Goal: Task Accomplishment & Management: Complete application form

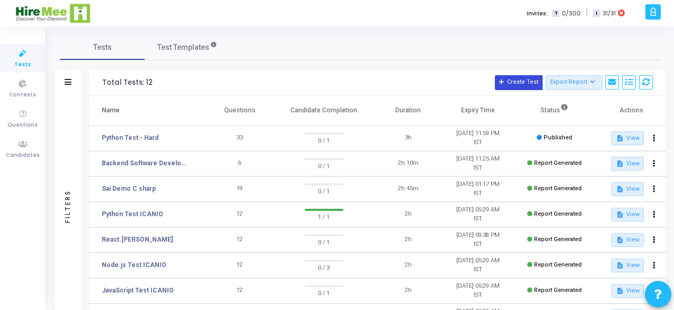
click at [517, 81] on button "Create Test" at bounding box center [519, 82] width 48 height 15
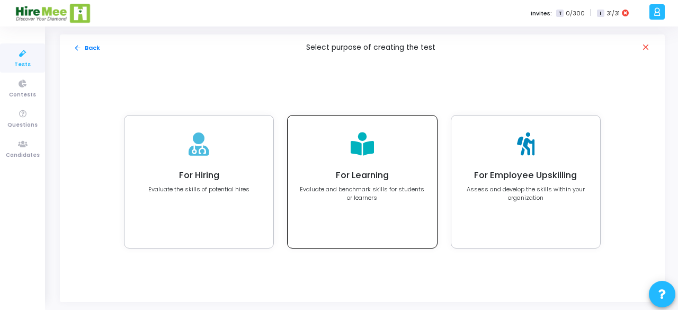
click at [362, 175] on h4 "For Learning" at bounding box center [362, 175] width 126 height 11
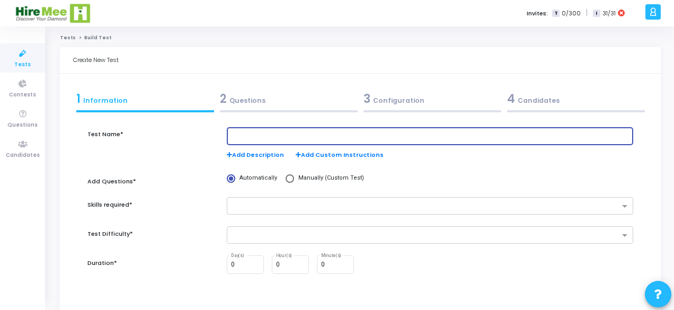
click at [336, 134] on input "text" at bounding box center [430, 135] width 398 height 7
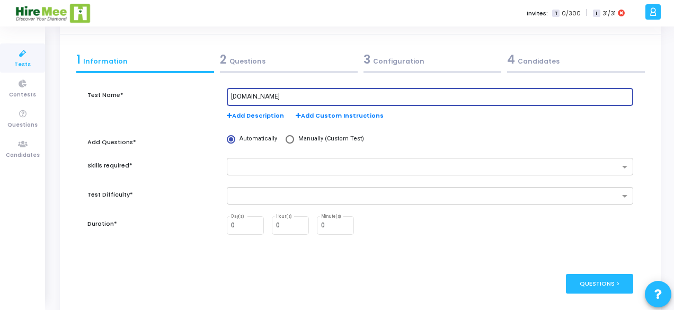
scroll to position [35, 0]
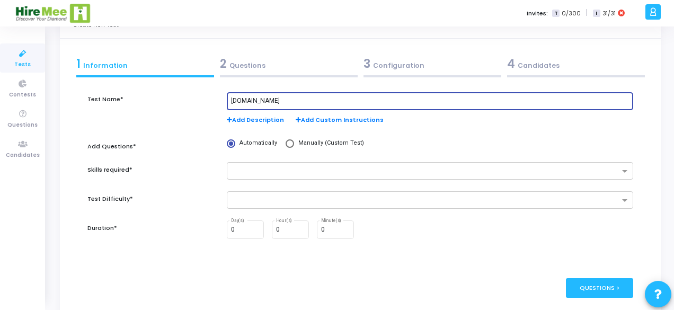
type input "[DOMAIN_NAME]"
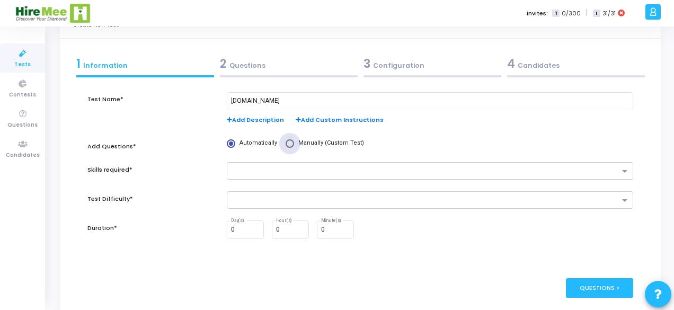
click at [287, 142] on span at bounding box center [289, 143] width 8 height 8
click at [287, 142] on input "Manually (Custom Test)" at bounding box center [289, 143] width 8 height 8
radio input "true"
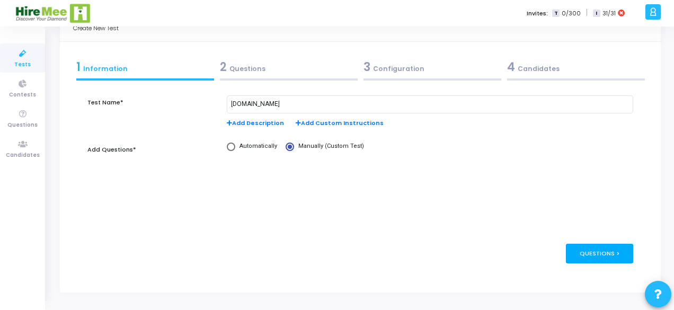
click at [576, 253] on div "Questions >" at bounding box center [599, 254] width 67 height 20
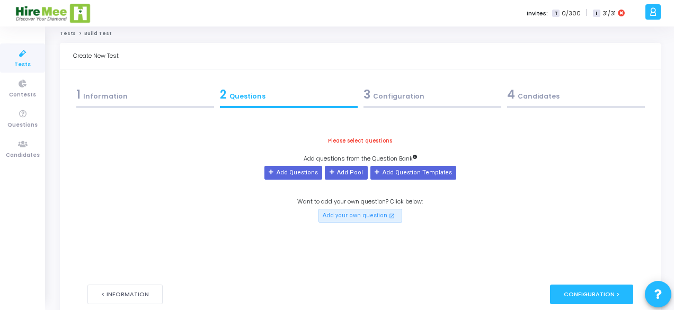
scroll to position [0, 0]
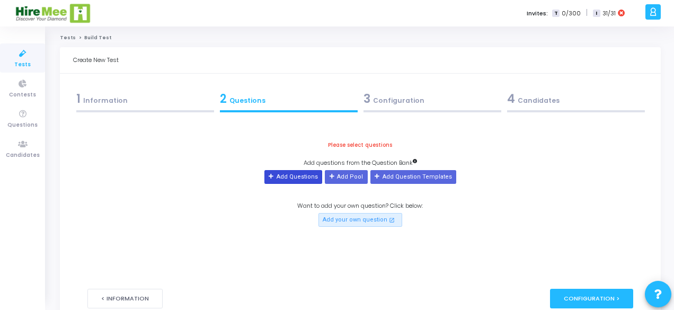
click at [290, 180] on button "Add Questions" at bounding box center [293, 177] width 58 height 14
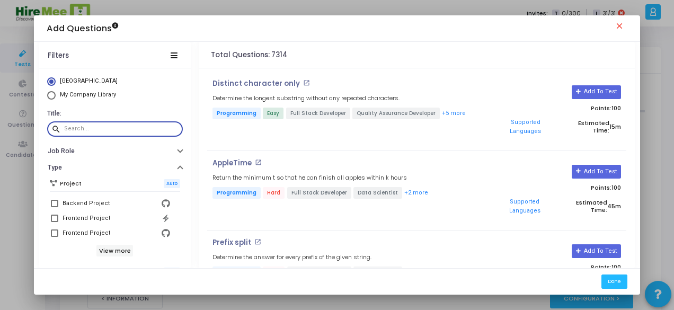
click at [108, 128] on input "text" at bounding box center [121, 129] width 114 height 6
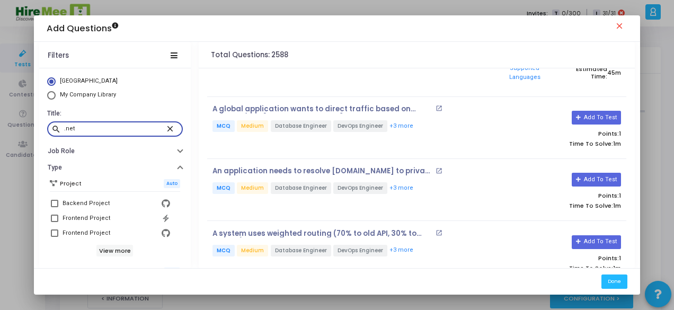
scroll to position [76, 0]
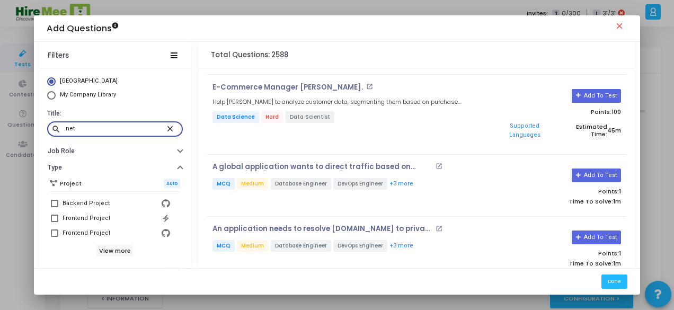
type input ".net"
click at [165, 129] on mat-icon "close" at bounding box center [171, 128] width 13 height 10
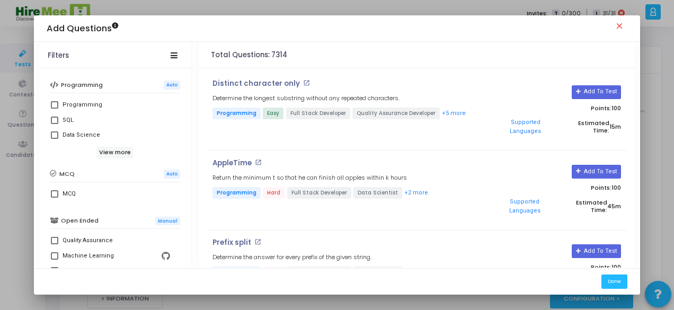
scroll to position [190, 0]
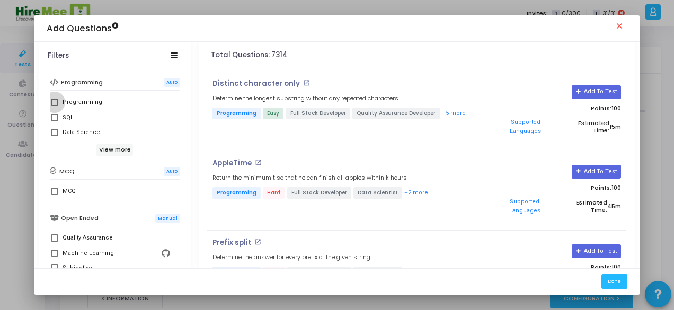
click at [51, 101] on span at bounding box center [54, 102] width 7 height 7
click at [54, 106] on input "Programming" at bounding box center [54, 106] width 1 height 1
checkbox input "true"
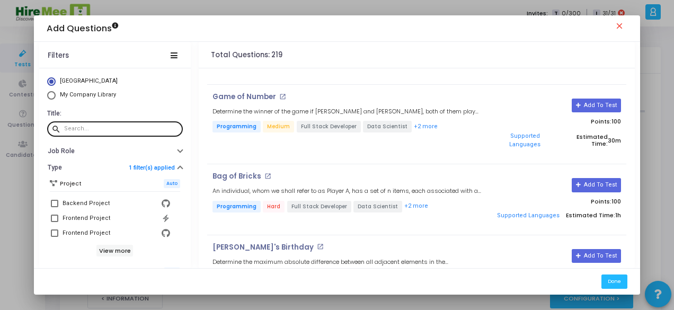
scroll to position [0, 0]
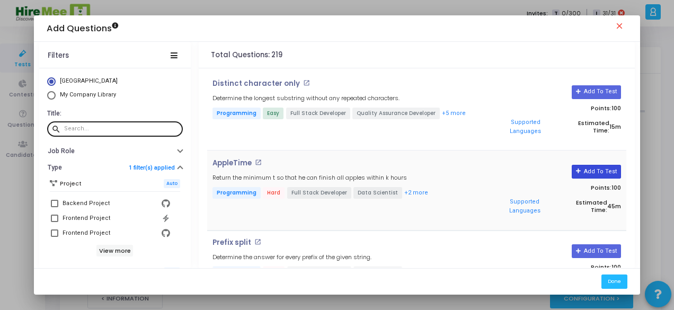
click at [589, 165] on button "Add To Test" at bounding box center [595, 172] width 49 height 14
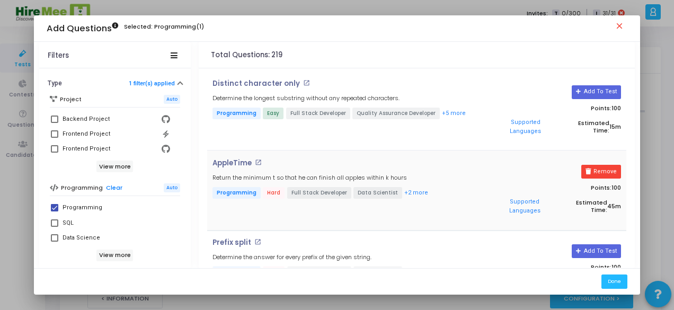
scroll to position [85, 0]
click at [53, 220] on span at bounding box center [54, 221] width 7 height 7
click at [54, 226] on input "SQL" at bounding box center [54, 226] width 1 height 1
checkbox input "true"
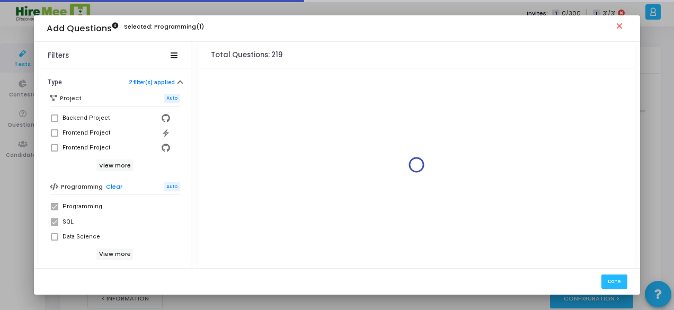
click at [51, 206] on span at bounding box center [54, 206] width 7 height 7
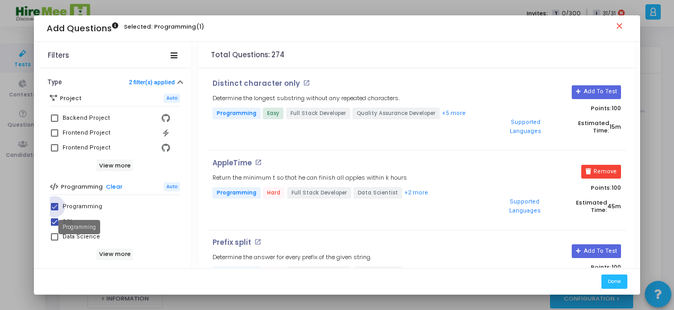
click at [69, 204] on div "Programming" at bounding box center [82, 206] width 40 height 13
click at [55, 210] on input "Programming" at bounding box center [54, 210] width 1 height 1
checkbox input "false"
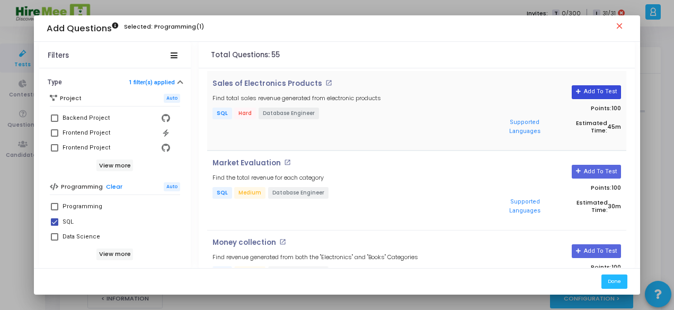
click at [594, 91] on button "Add To Test" at bounding box center [595, 92] width 49 height 14
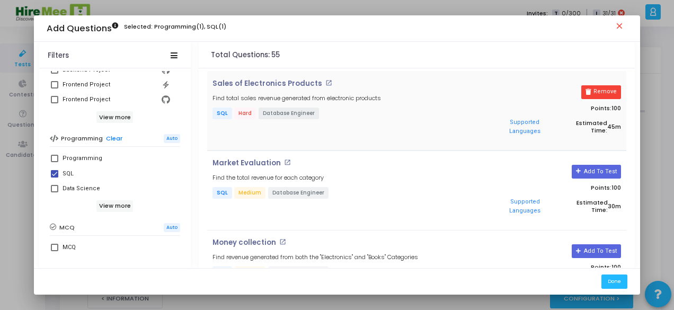
scroll to position [134, 0]
click at [113, 203] on h6 "View more" at bounding box center [114, 206] width 37 height 12
click at [52, 171] on span at bounding box center [54, 172] width 7 height 7
click at [54, 177] on input "SQL" at bounding box center [54, 177] width 1 height 1
checkbox input "false"
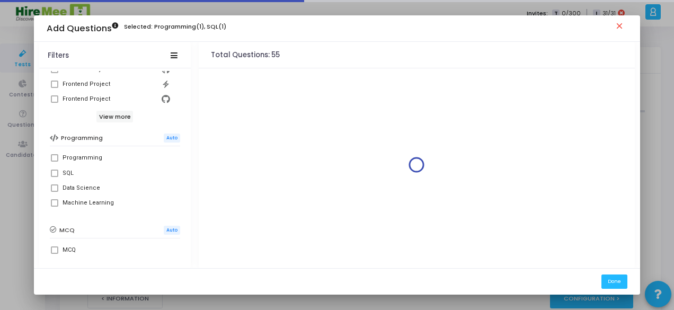
click at [50, 250] on mat-checkbox "MCQ" at bounding box center [115, 250] width 130 height 15
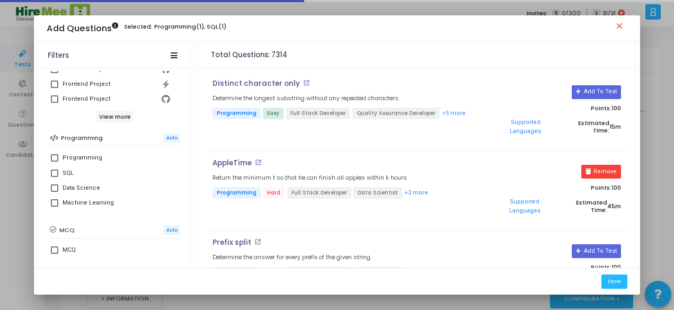
click at [53, 249] on span at bounding box center [54, 249] width 7 height 7
click at [54, 254] on input "MCQ" at bounding box center [54, 254] width 1 height 1
checkbox input "true"
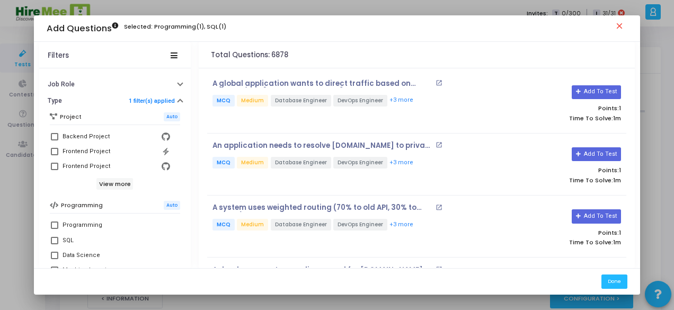
scroll to position [66, 0]
click at [84, 134] on div "Backend Project" at bounding box center [85, 137] width 47 height 13
click at [55, 141] on input "Backend Project" at bounding box center [54, 141] width 1 height 1
checkbox input "true"
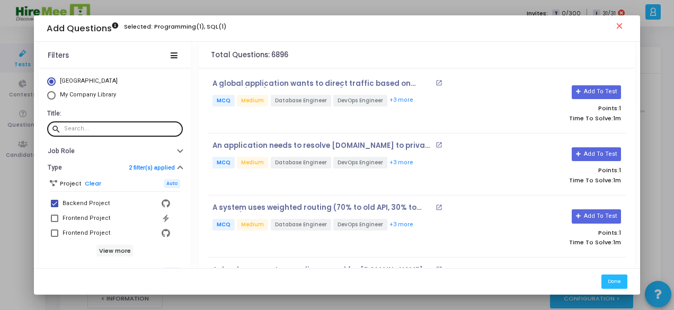
click at [105, 124] on div at bounding box center [121, 128] width 114 height 17
click at [105, 128] on input "text" at bounding box center [121, 129] width 114 height 6
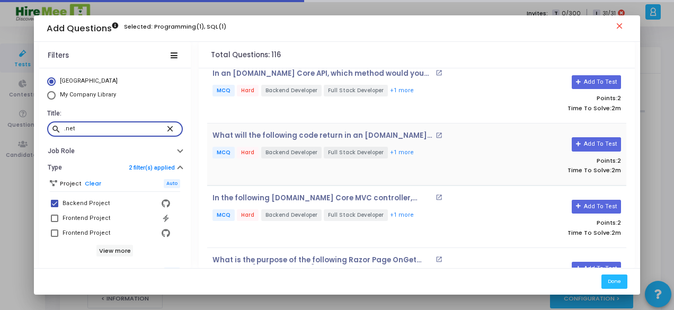
scroll to position [556, 0]
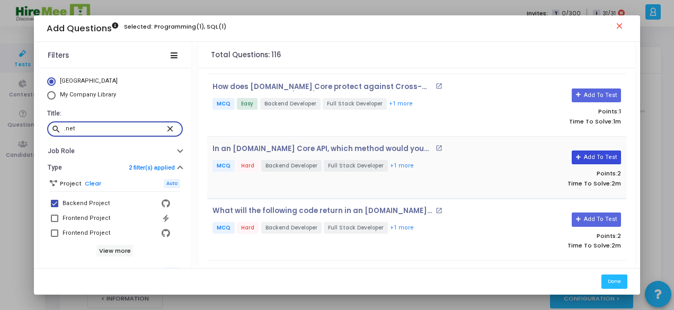
type input ".net"
click at [596, 150] on button "Add To Test" at bounding box center [595, 157] width 49 height 14
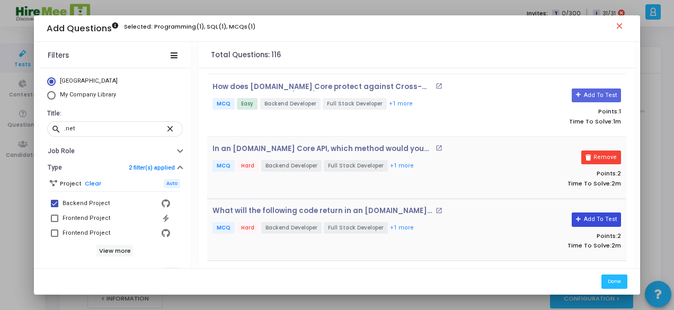
click at [601, 212] on button "Add To Test" at bounding box center [595, 219] width 49 height 14
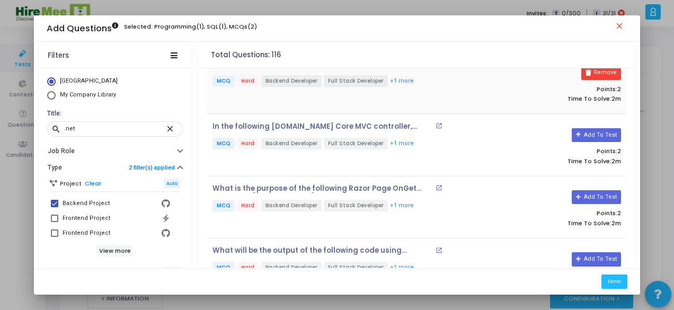
scroll to position [704, 0]
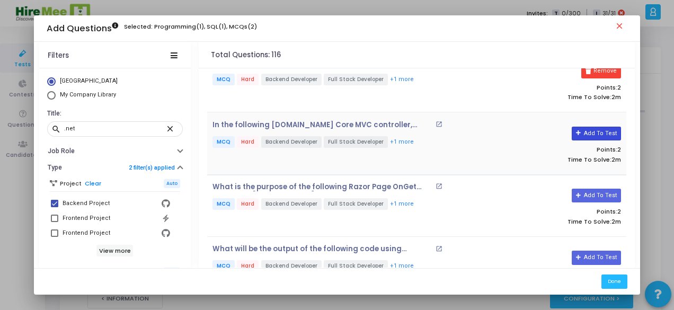
click at [605, 128] on button "Add To Test" at bounding box center [595, 134] width 49 height 14
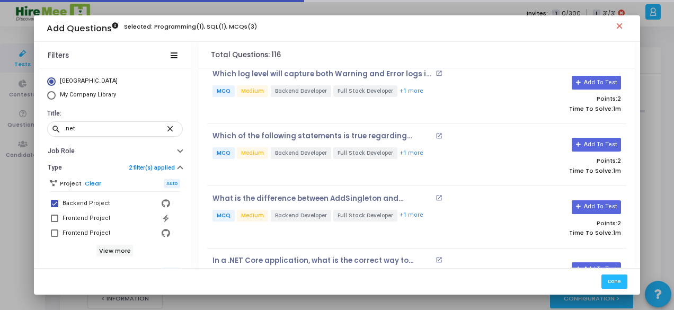
scroll to position [2596, 0]
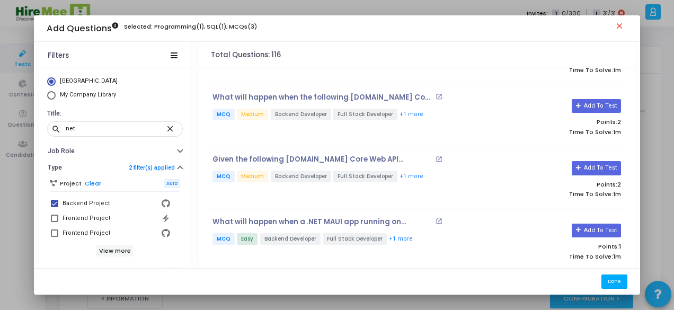
click at [613, 282] on button "Done" at bounding box center [614, 281] width 26 height 14
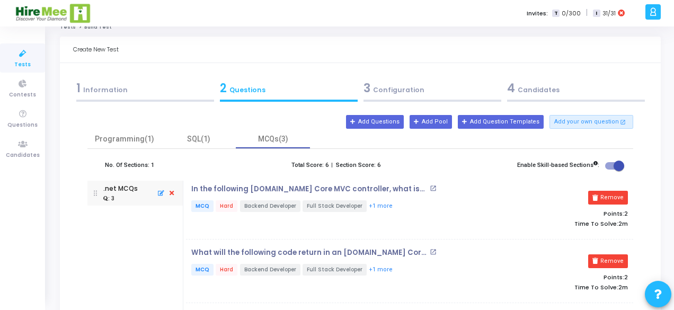
scroll to position [10, 0]
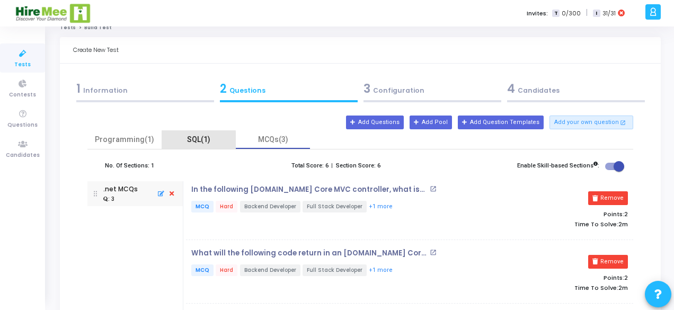
click at [193, 140] on div "SQL(1)" at bounding box center [198, 139] width 61 height 11
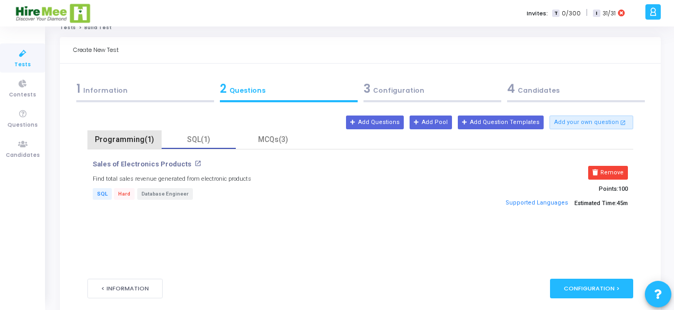
click at [125, 140] on div "Programming(1)" at bounding box center [124, 139] width 61 height 11
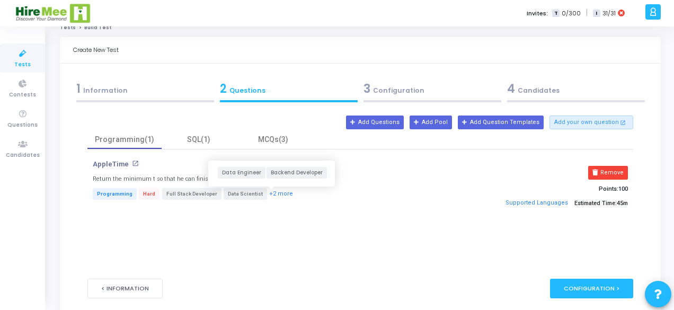
click at [269, 194] on button "+2 more" at bounding box center [281, 194] width 25 height 10
click at [617, 171] on button "Remove" at bounding box center [608, 173] width 40 height 14
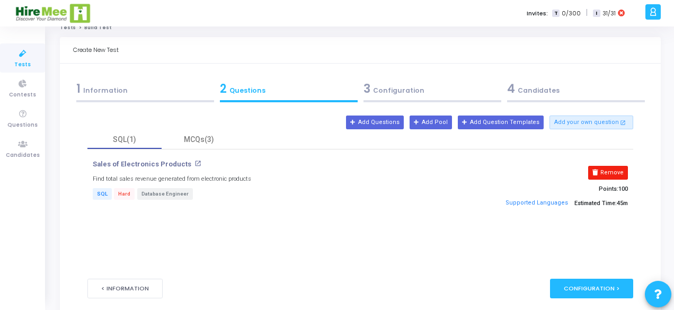
click at [620, 170] on button "Remove" at bounding box center [608, 173] width 40 height 14
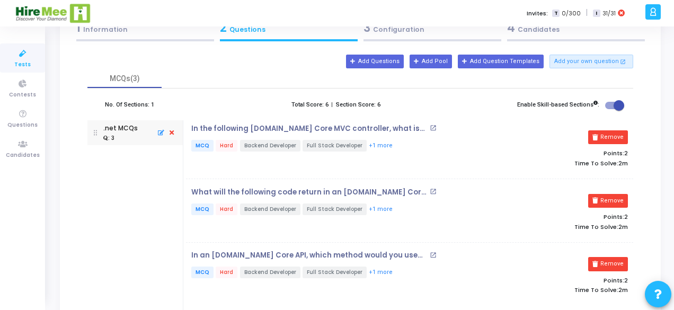
scroll to position [81, 0]
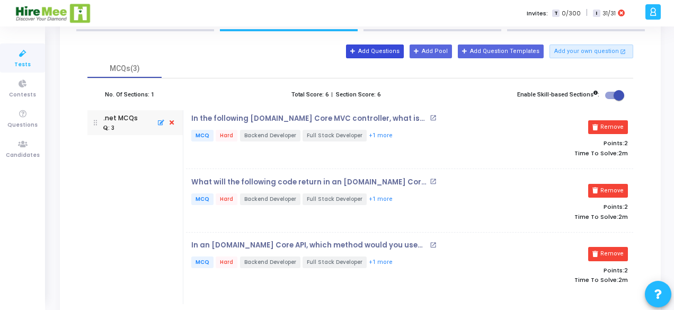
click at [401, 52] on button "Add Questions" at bounding box center [375, 51] width 58 height 14
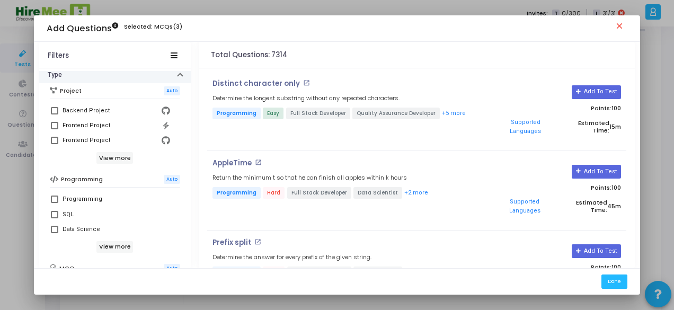
scroll to position [93, 0]
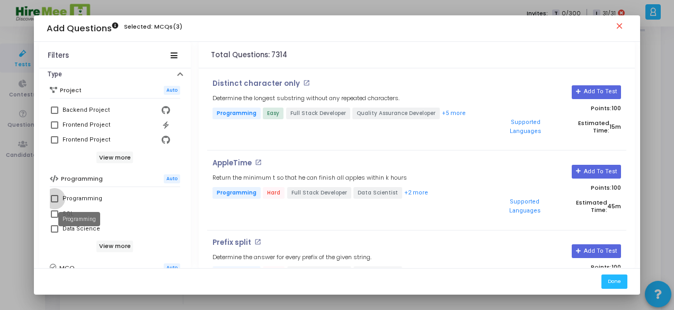
click at [78, 195] on div "Programming" at bounding box center [82, 198] width 40 height 13
click at [55, 202] on input "Programming" at bounding box center [54, 202] width 1 height 1
checkbox input "true"
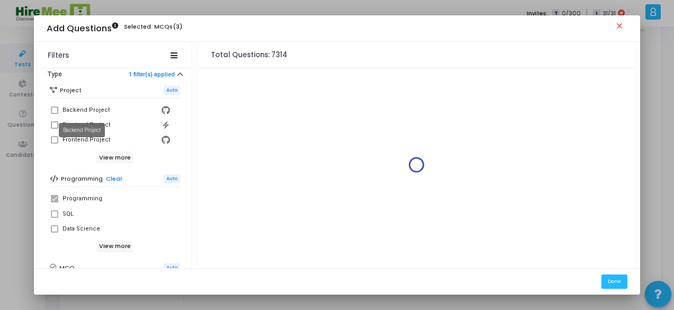
click at [81, 110] on div "Backend Project" at bounding box center [85, 110] width 47 height 13
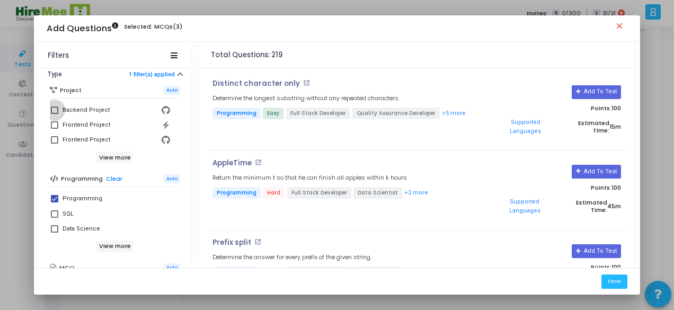
click at [52, 108] on span at bounding box center [54, 109] width 7 height 7
click at [54, 114] on input "Backend Project" at bounding box center [54, 114] width 1 height 1
checkbox input "true"
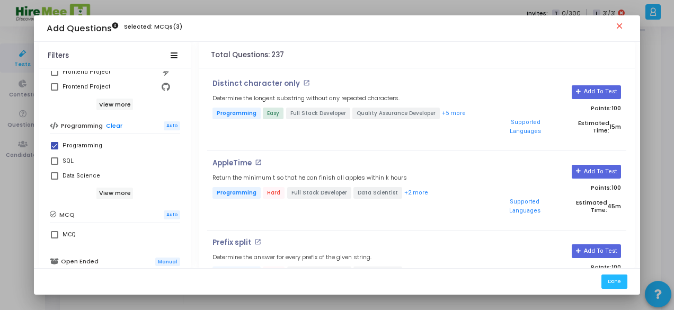
scroll to position [0, 0]
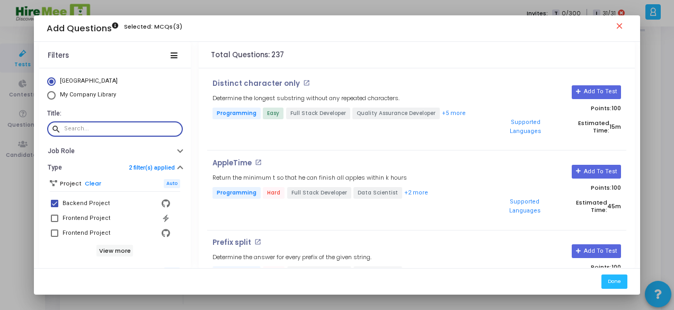
click at [102, 128] on input "text" at bounding box center [121, 129] width 114 height 6
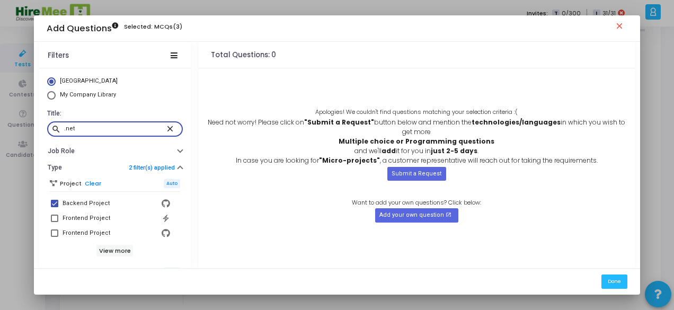
type input ".net"
click at [52, 200] on span at bounding box center [54, 203] width 7 height 7
click at [54, 207] on input "Backend Project" at bounding box center [54, 207] width 1 height 1
checkbox input "false"
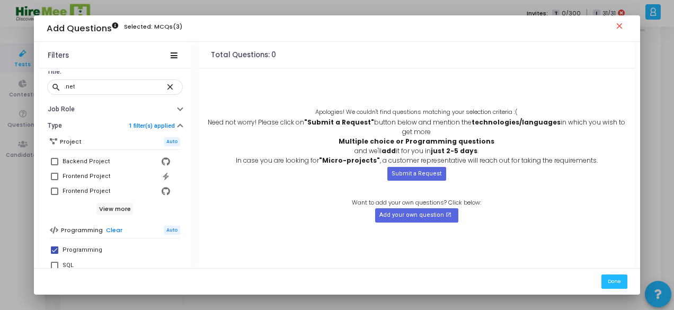
scroll to position [23, 0]
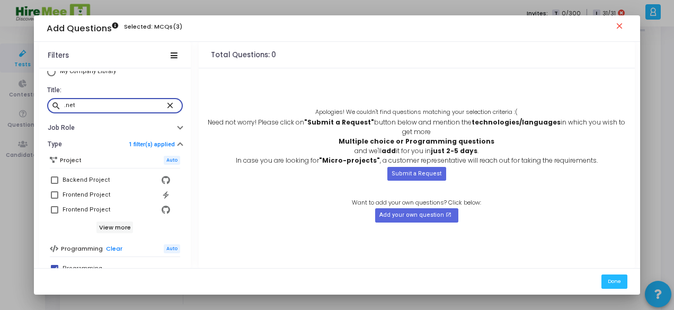
click at [132, 106] on input ".net" at bounding box center [115, 105] width 102 height 6
type input "."
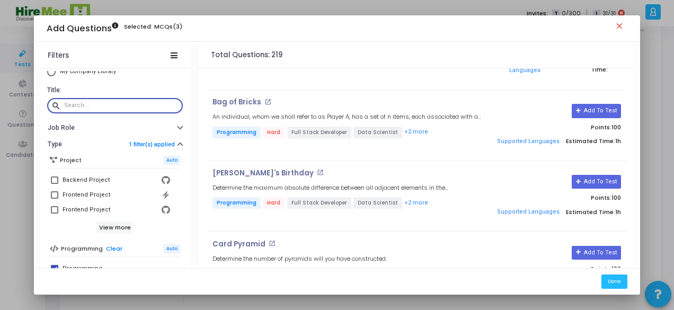
scroll to position [387, 0]
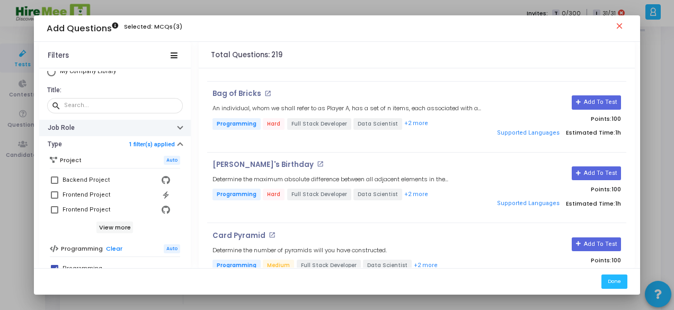
click at [178, 127] on icon "button" at bounding box center [180, 127] width 4 height 3
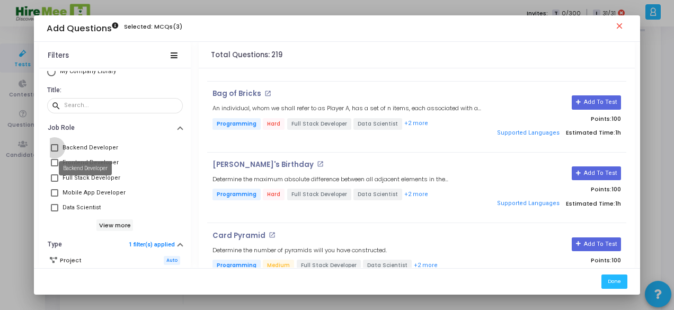
click at [102, 147] on div "Backend Developer" at bounding box center [90, 147] width 56 height 13
click at [55, 151] on input "Backend Developer" at bounding box center [54, 151] width 1 height 1
checkbox input "true"
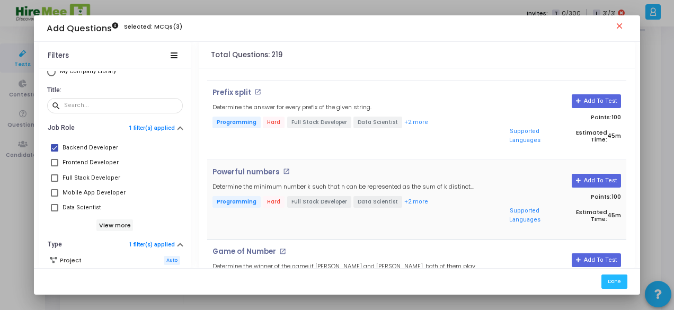
scroll to position [139, 0]
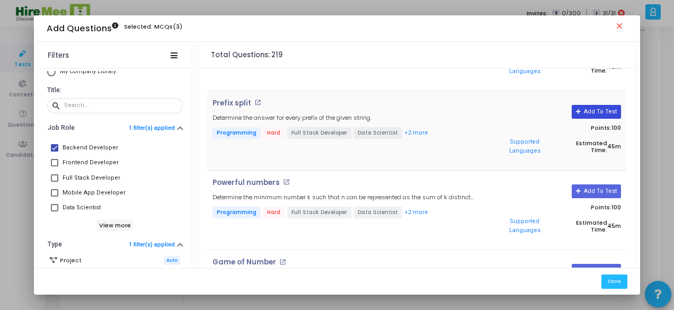
click at [596, 105] on button "Add To Test" at bounding box center [595, 112] width 49 height 14
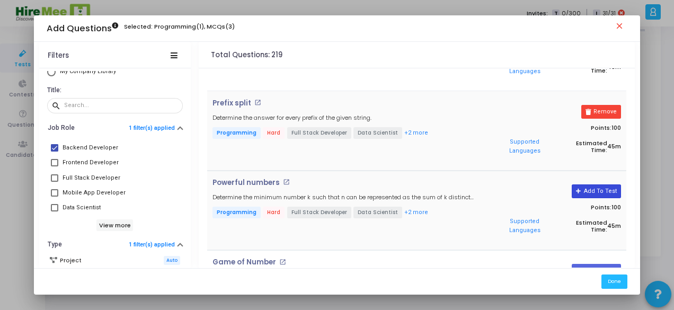
click at [595, 184] on button "Add To Test" at bounding box center [595, 191] width 49 height 14
click at [618, 283] on button "Done" at bounding box center [614, 281] width 26 height 14
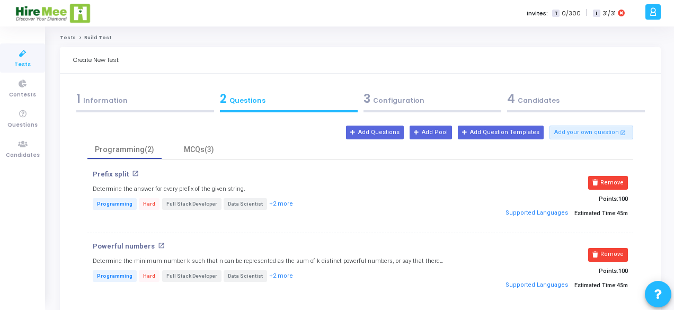
scroll to position [81, 0]
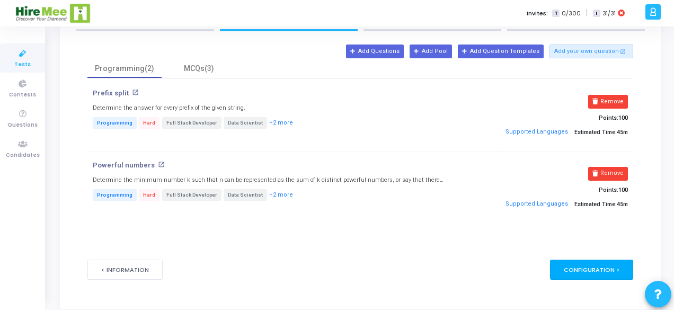
click at [606, 264] on div "Configuration >" at bounding box center [591, 270] width 83 height 20
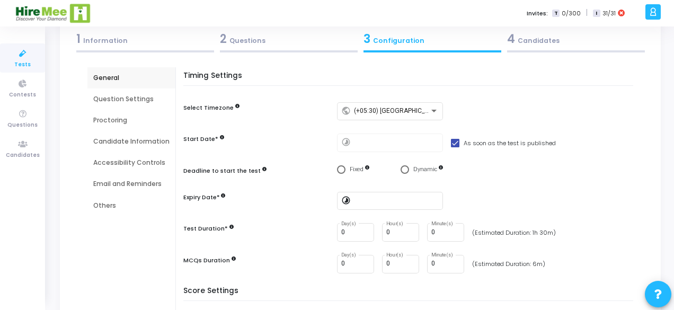
scroll to position [62, 0]
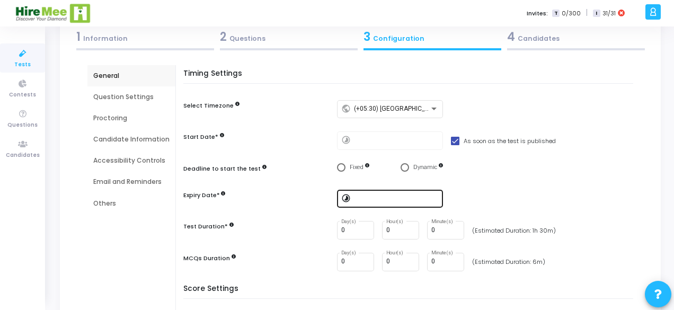
click at [378, 194] on div at bounding box center [396, 198] width 85 height 20
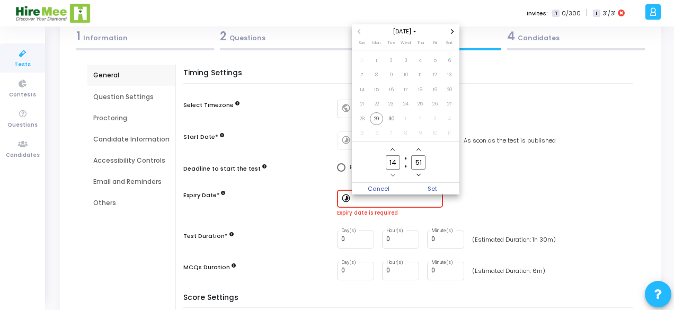
scroll to position [0, 0]
click at [452, 31] on icon "Next month" at bounding box center [452, 31] width 4 height 4
click at [359, 32] on icon "Previous month" at bounding box center [358, 31] width 4 height 4
click at [419, 35] on span "[DATE]" at bounding box center [405, 31] width 31 height 9
click at [406, 94] on span "2026" at bounding box center [405, 94] width 25 height 11
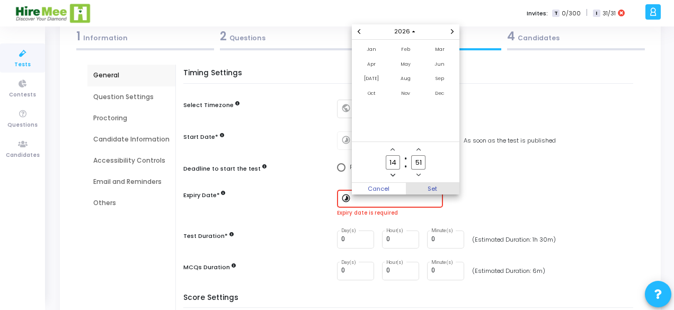
click at [436, 186] on span "Set" at bounding box center [433, 189] width 54 height 12
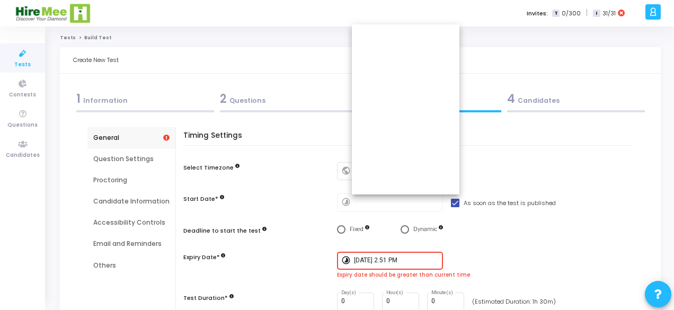
scroll to position [62, 0]
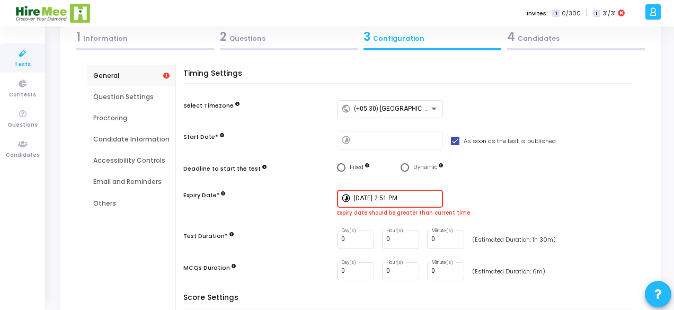
click at [375, 196] on input "[DATE] 2:51 PM" at bounding box center [396, 198] width 85 height 7
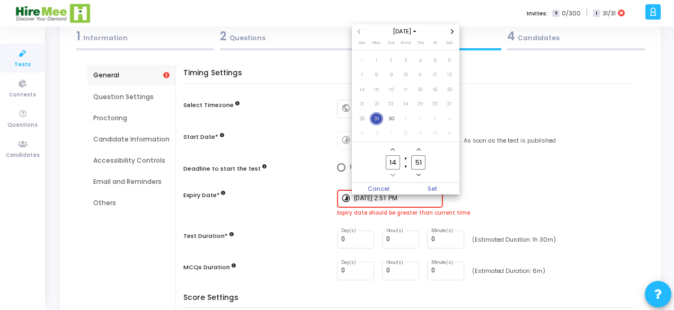
scroll to position [0, 0]
click at [416, 31] on icon "Choose month and year" at bounding box center [414, 32] width 3 height 2
click at [406, 93] on span "2026" at bounding box center [405, 94] width 25 height 11
click at [441, 80] on span "Sep" at bounding box center [439, 78] width 31 height 13
click at [393, 118] on span "29" at bounding box center [391, 118] width 13 height 13
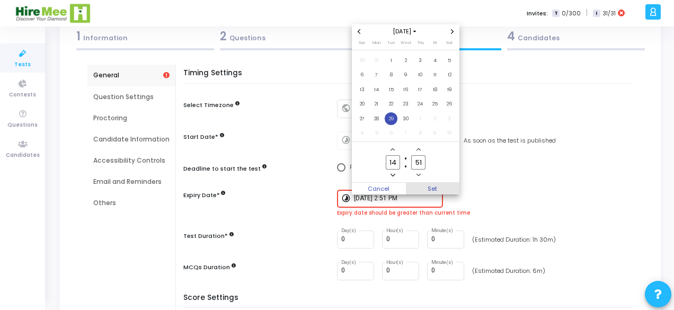
click at [433, 186] on span "Set" at bounding box center [433, 189] width 54 height 12
type input "[DATE] 2:51 PM"
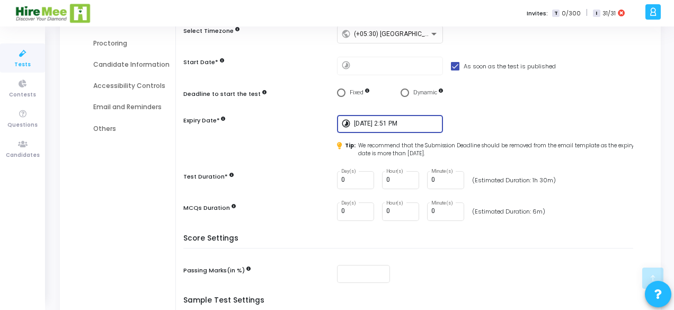
scroll to position [174, 0]
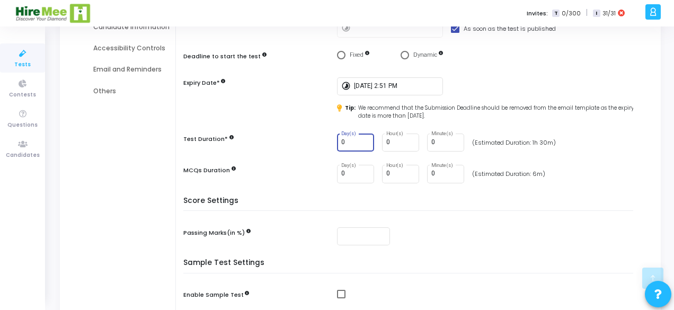
click at [351, 141] on input "0" at bounding box center [355, 142] width 29 height 7
click at [363, 139] on input "1" at bounding box center [355, 142] width 29 height 7
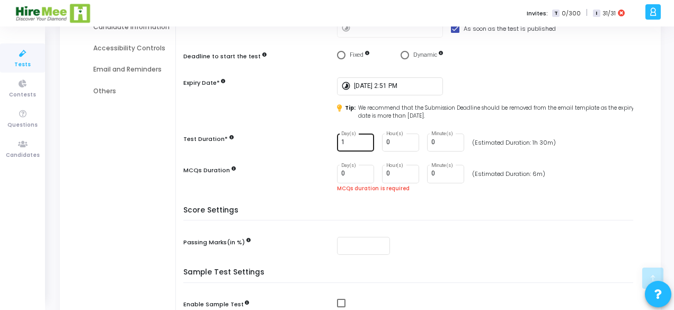
click at [363, 146] on div "1 Day(s)" at bounding box center [355, 142] width 29 height 20
type input "0"
click at [364, 143] on input "0" at bounding box center [355, 142] width 29 height 7
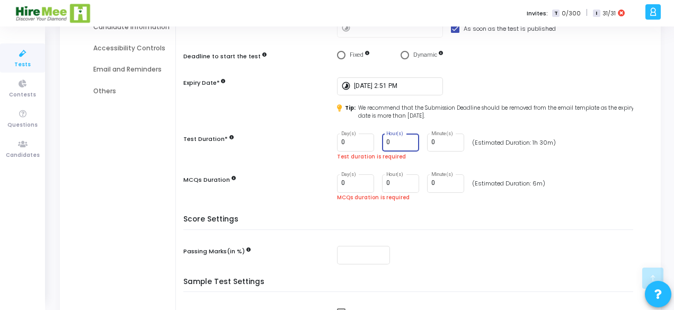
click at [390, 143] on input "0" at bounding box center [400, 142] width 29 height 7
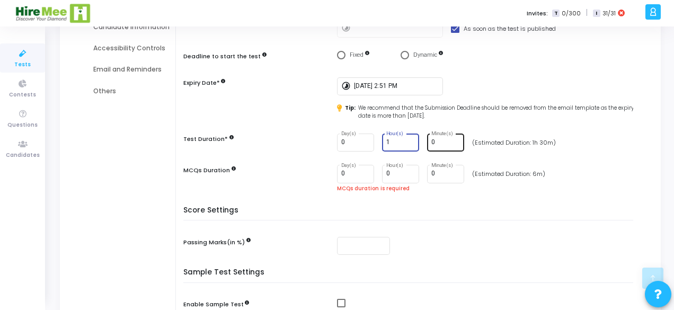
type input "1"
click at [438, 140] on input "0" at bounding box center [445, 142] width 29 height 7
type input "30"
click at [393, 172] on input "0" at bounding box center [400, 173] width 29 height 7
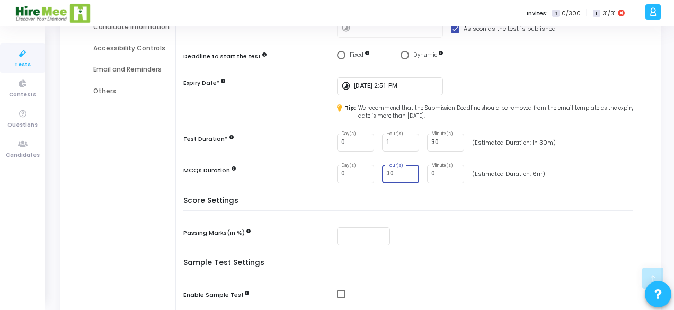
type input "3"
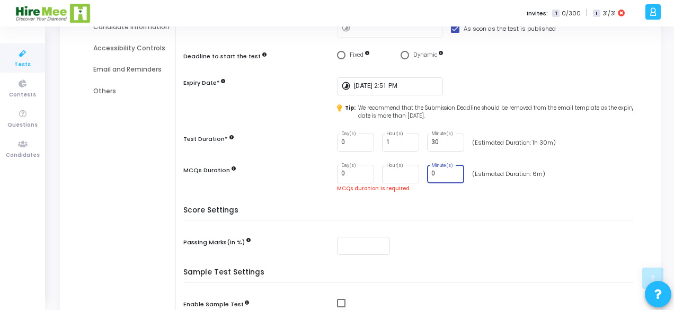
click at [437, 173] on input "0" at bounding box center [445, 173] width 29 height 7
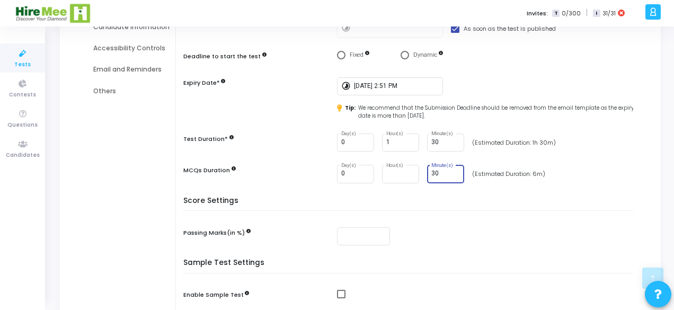
type input "30"
click at [474, 200] on h5 "Score Settings" at bounding box center [410, 203] width 455 height 15
click at [401, 177] on input "Hour(s)" at bounding box center [400, 173] width 29 height 7
type input "0"
click at [446, 201] on h5 "Score Settings" at bounding box center [410, 203] width 455 height 15
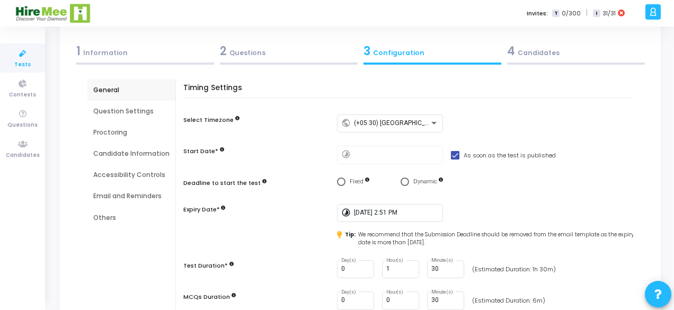
scroll to position [0, 0]
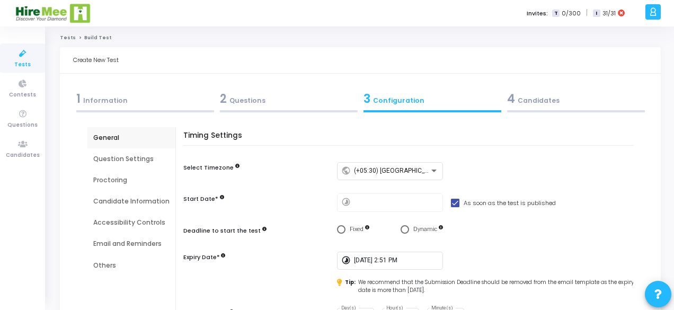
click at [130, 157] on div "Question Settings" at bounding box center [131, 159] width 76 height 10
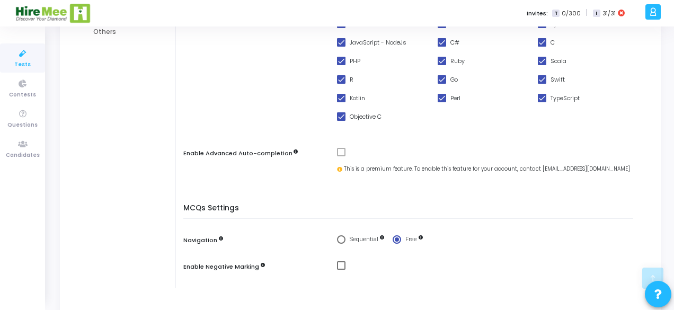
scroll to position [305, 0]
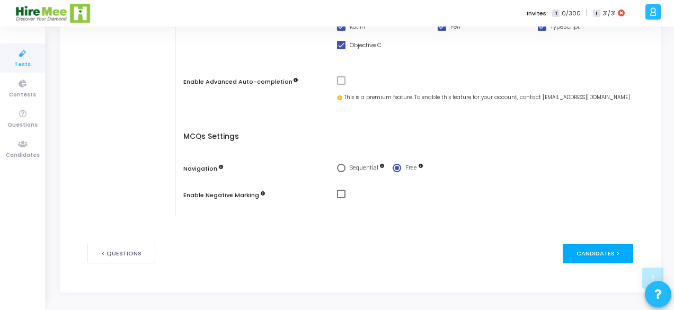
click at [603, 250] on div "Candidates >" at bounding box center [597, 254] width 70 height 20
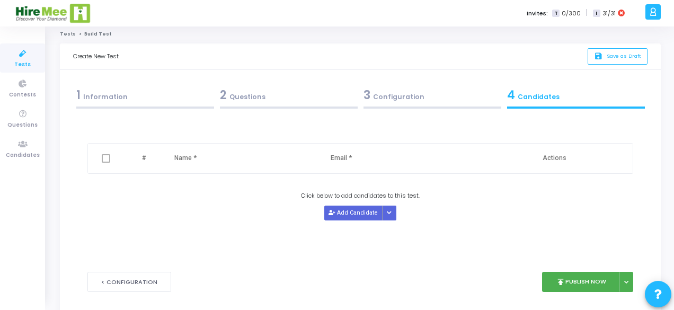
scroll to position [0, 0]
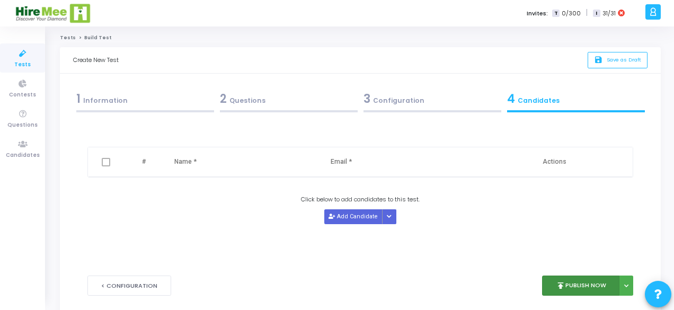
click at [582, 285] on button "publish Publish Now" at bounding box center [581, 285] width 78 height 21
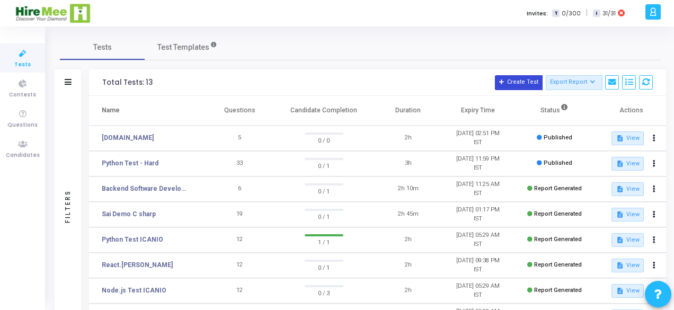
click at [528, 80] on button "Create Test" at bounding box center [519, 82] width 48 height 15
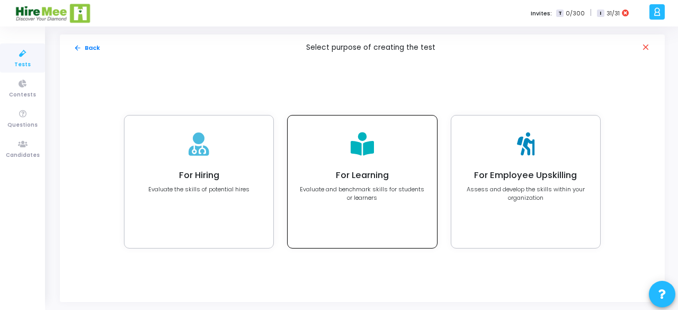
click at [352, 174] on h4 "For Learning" at bounding box center [362, 175] width 126 height 11
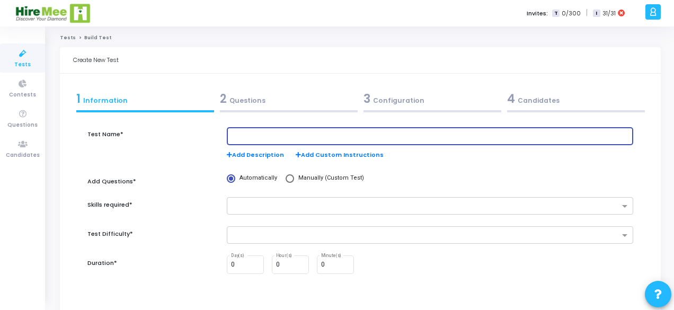
click at [282, 135] on input "text" at bounding box center [430, 135] width 398 height 7
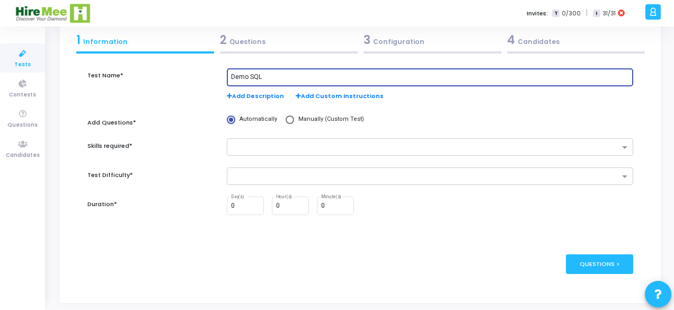
scroll to position [60, 0]
type input "Demo SQL"
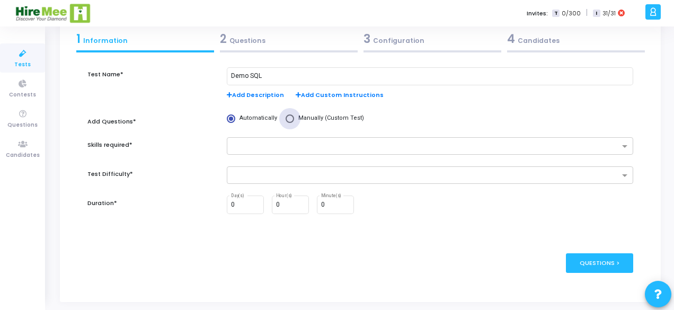
click at [288, 118] on span at bounding box center [289, 118] width 8 height 8
click at [288, 118] on input "Manually (Custom Test)" at bounding box center [289, 118] width 8 height 8
radio input "true"
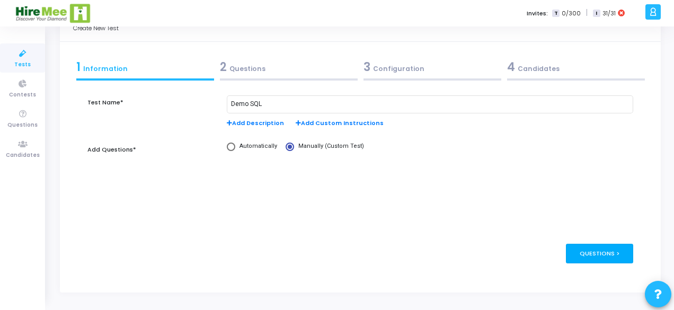
click at [600, 255] on div "Questions >" at bounding box center [599, 254] width 67 height 20
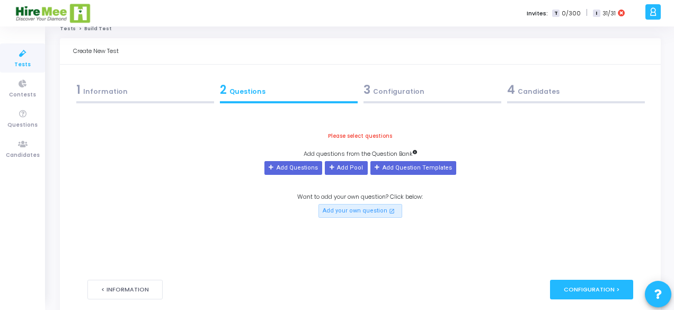
scroll to position [0, 0]
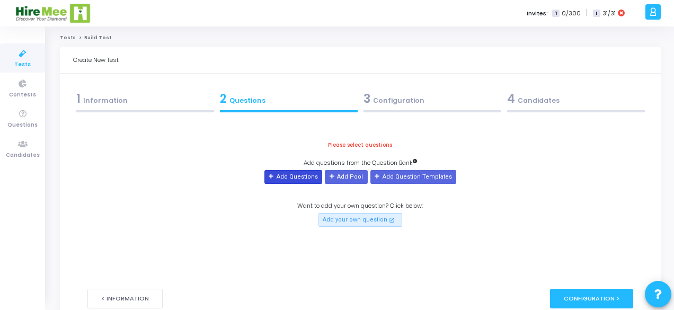
click at [287, 175] on button "Add Questions" at bounding box center [293, 177] width 58 height 14
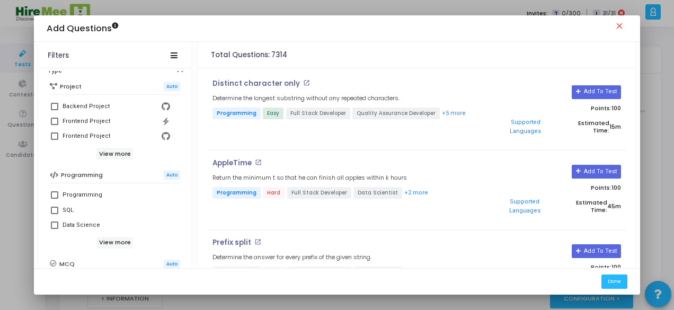
scroll to position [97, 0]
click at [62, 194] on div "Programming" at bounding box center [82, 194] width 40 height 13
click at [55, 198] on input "Programming" at bounding box center [54, 198] width 1 height 1
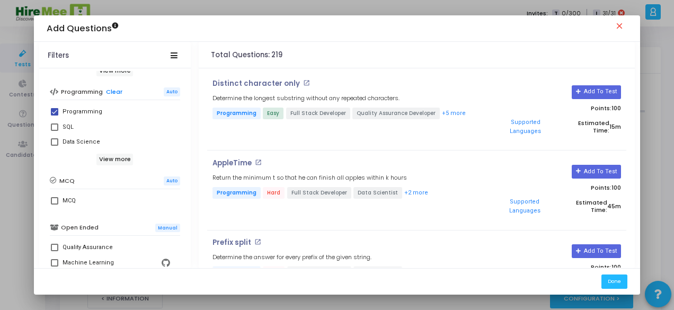
scroll to position [177, 0]
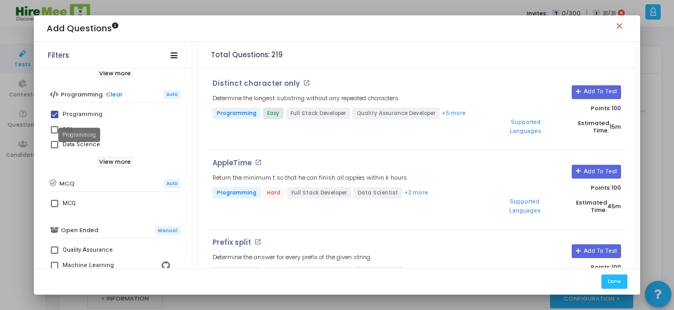
click at [76, 112] on div "Programming" at bounding box center [82, 114] width 40 height 13
click at [55, 118] on input "Programming" at bounding box center [54, 118] width 1 height 1
checkbox input "false"
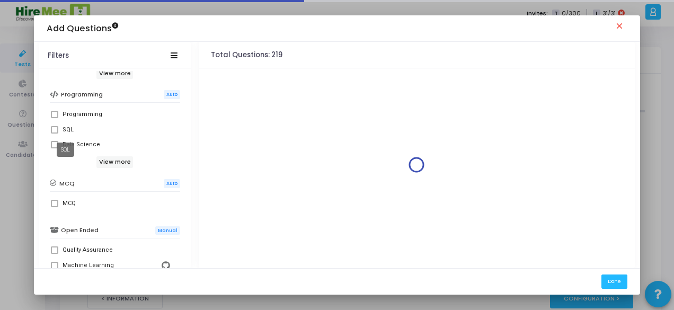
click at [62, 128] on div "SQL" at bounding box center [67, 129] width 11 height 13
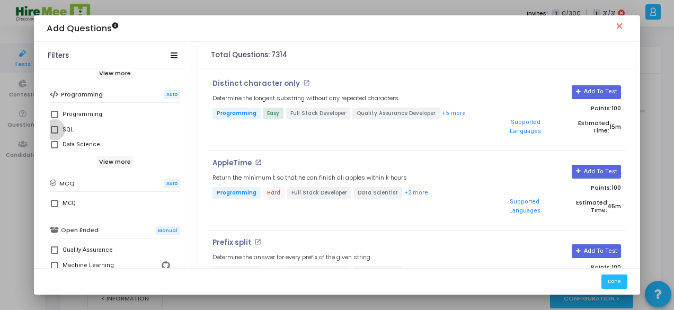
click at [52, 130] on span at bounding box center [54, 129] width 7 height 7
click at [54, 133] on input "SQL" at bounding box center [54, 133] width 1 height 1
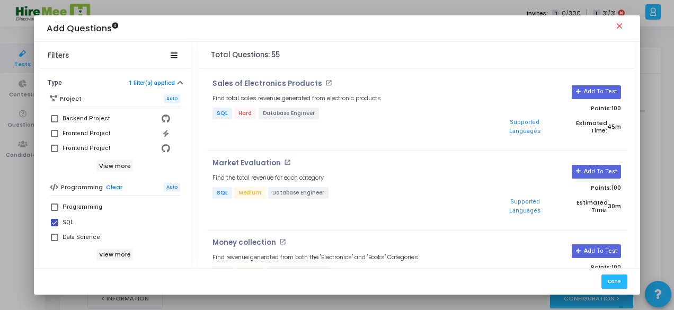
scroll to position [76, 0]
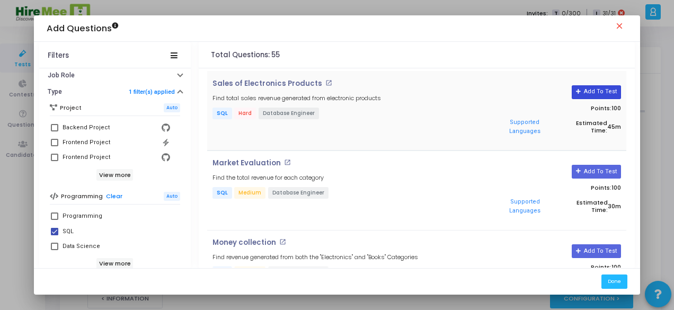
click at [595, 90] on button "Add To Test" at bounding box center [595, 92] width 49 height 14
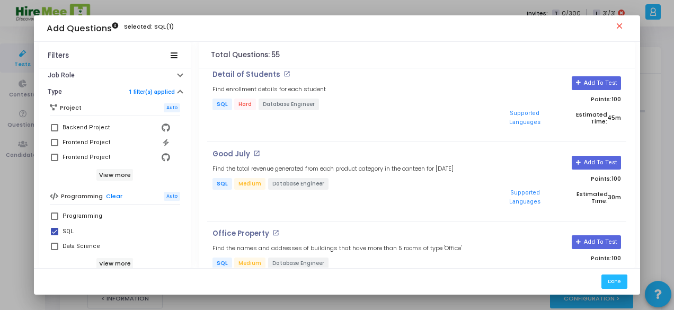
scroll to position [544, 0]
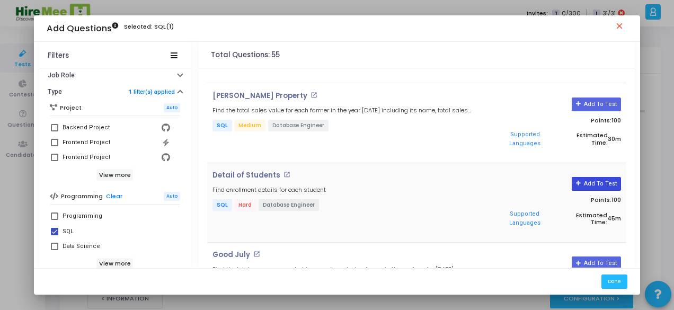
click at [602, 177] on button "Add To Test" at bounding box center [595, 184] width 49 height 14
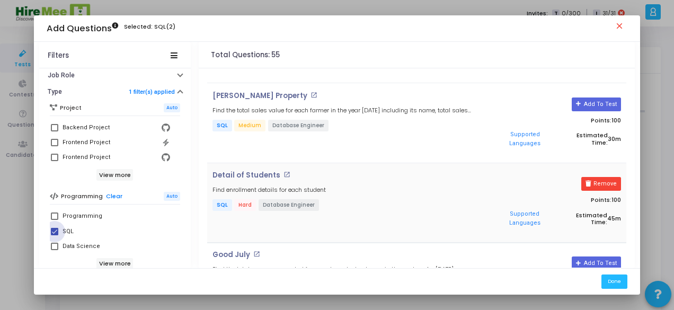
click at [55, 229] on span at bounding box center [54, 231] width 7 height 7
click at [55, 235] on input "SQL" at bounding box center [54, 235] width 1 height 1
checkbox input "false"
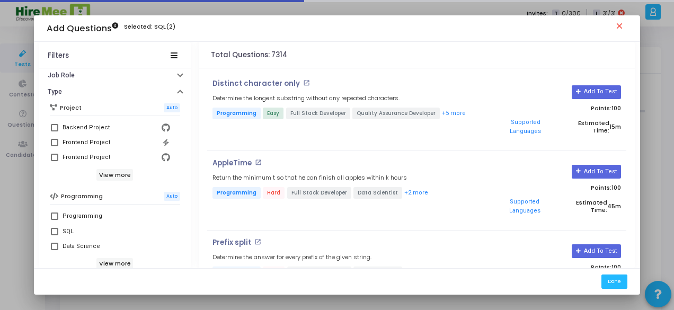
scroll to position [193, 0]
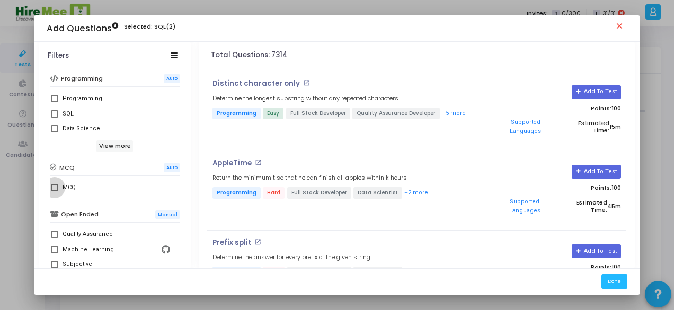
click at [52, 187] on span at bounding box center [54, 187] width 7 height 7
click at [54, 191] on input "MCQ" at bounding box center [54, 191] width 1 height 1
checkbox input "true"
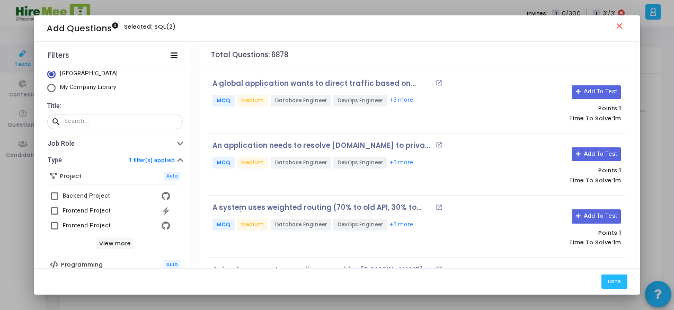
scroll to position [5, 0]
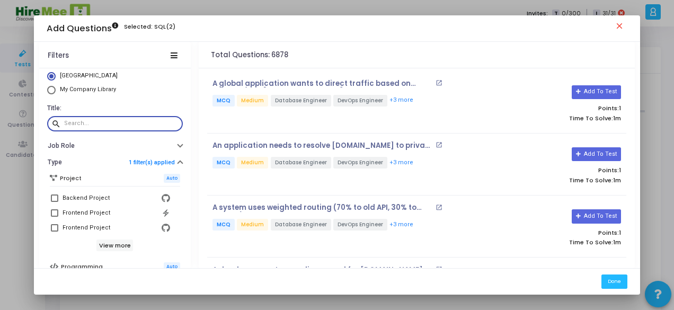
click at [93, 123] on input "text" at bounding box center [121, 123] width 114 height 6
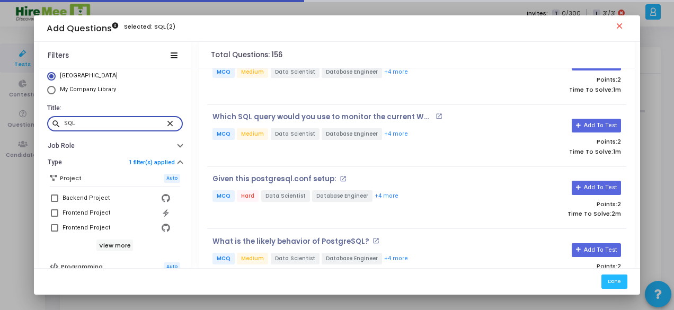
scroll to position [645, 0]
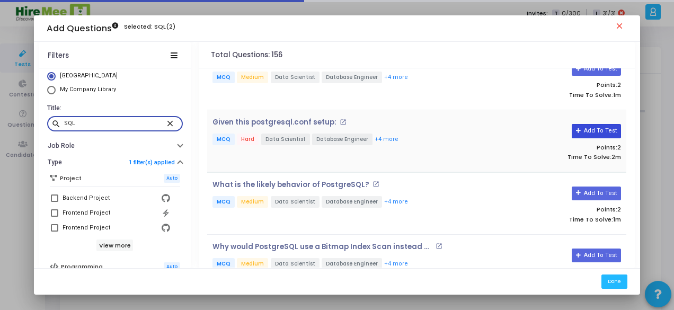
type input "SQL"
click at [603, 124] on button "Add To Test" at bounding box center [595, 131] width 49 height 14
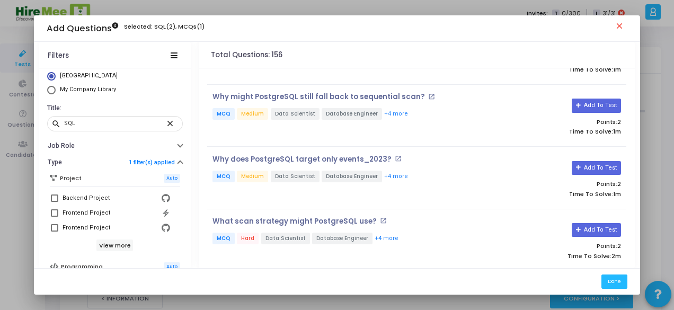
scroll to position [927, 0]
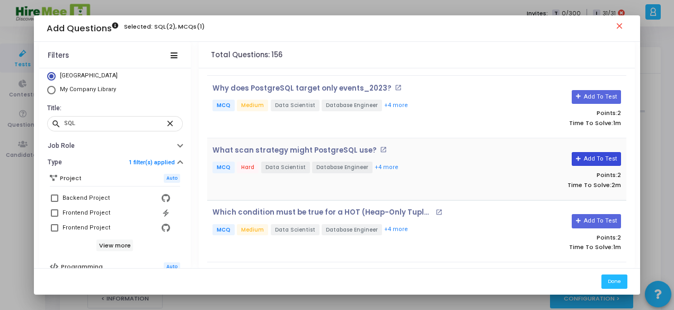
click at [599, 152] on button "Add To Test" at bounding box center [595, 159] width 49 height 14
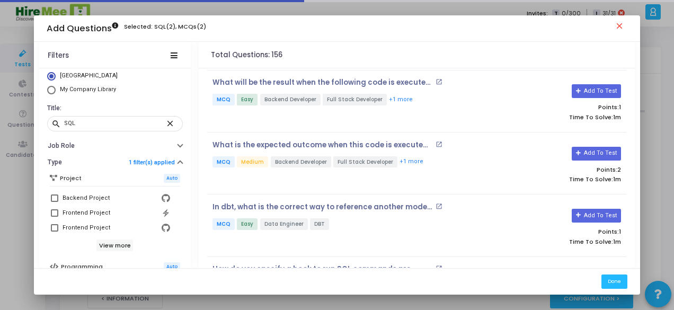
scroll to position [1305, 0]
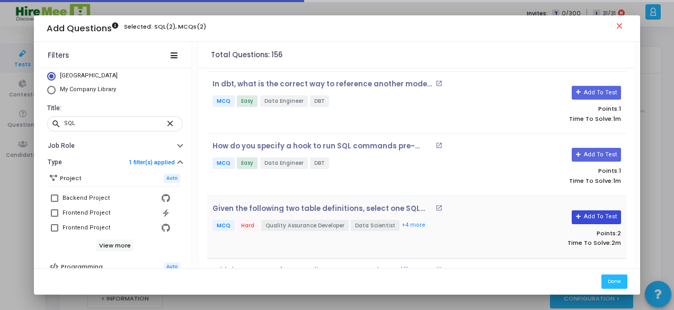
click at [597, 210] on button "Add To Test" at bounding box center [595, 217] width 49 height 14
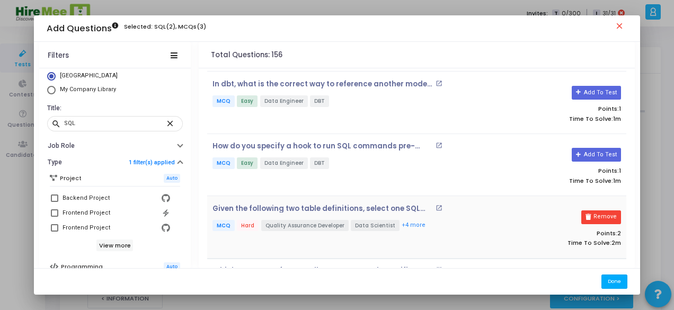
click at [617, 280] on button "Done" at bounding box center [614, 281] width 26 height 14
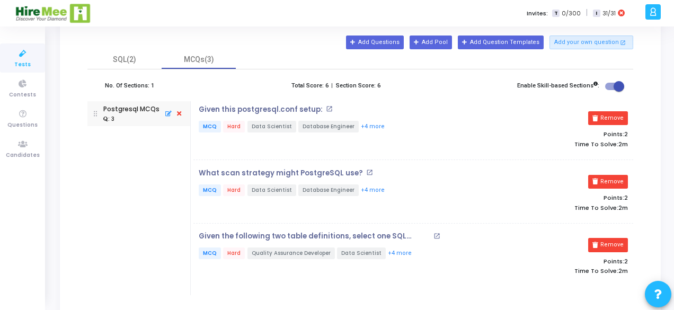
scroll to position [168, 0]
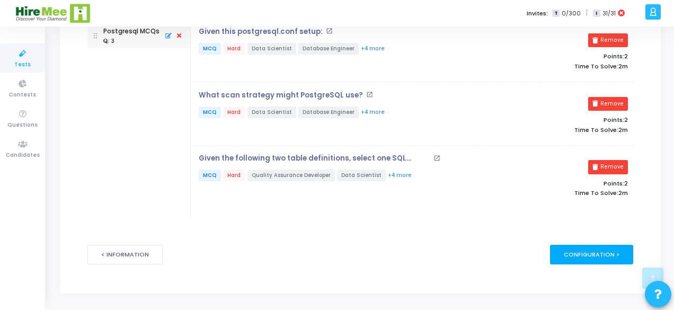
click at [592, 251] on div "Configuration >" at bounding box center [591, 255] width 83 height 20
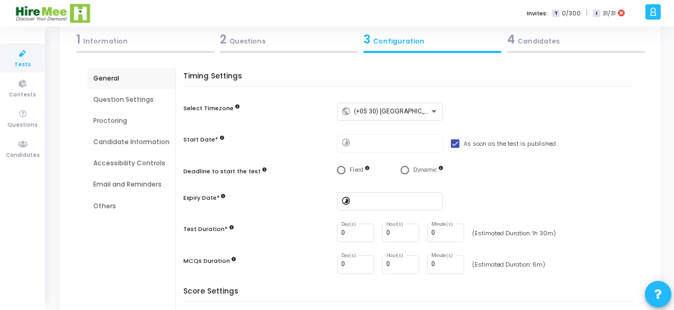
scroll to position [142, 0]
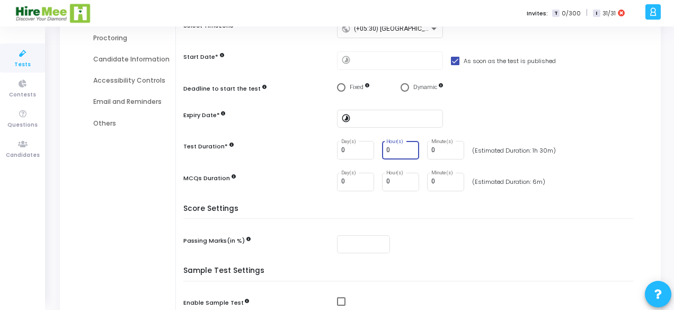
click at [399, 147] on input "0" at bounding box center [400, 150] width 29 height 7
type input "1"
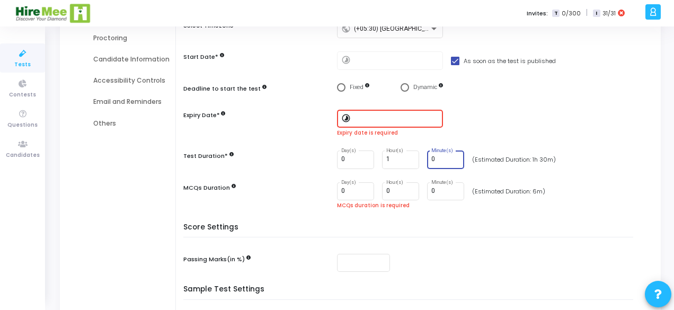
click at [442, 147] on div "Timing Settings Select Timezone public (+05:30) [GEOGRAPHIC_DATA]/[GEOGRAPHIC_D…" at bounding box center [411, 106] width 444 height 234
type input "30"
click at [362, 120] on input at bounding box center [396, 118] width 85 height 7
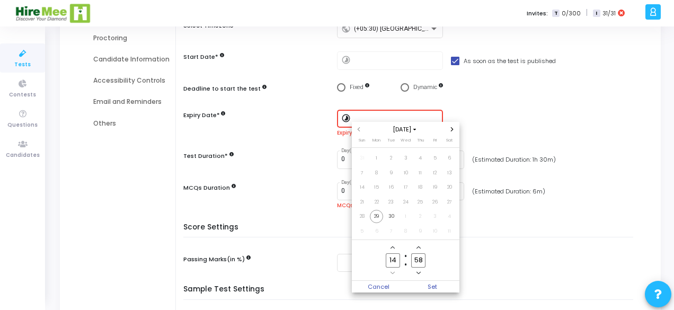
scroll to position [0, 0]
drag, startPoint x: 374, startPoint y: 217, endPoint x: 417, endPoint y: 129, distance: 98.1
click at [417, 129] on owl-date-time-calendar "[DATE] Sun Mon Tue Wed Thu Fri Sat 31 1 2 3 4 5 6 7 8 9 10 11 12 13 14 15 16 17…" at bounding box center [406, 181] width 108 height 118
click at [416, 129] on icon "Choose month and year" at bounding box center [414, 130] width 3 height 2
click at [406, 193] on span "2026" at bounding box center [405, 191] width 25 height 11
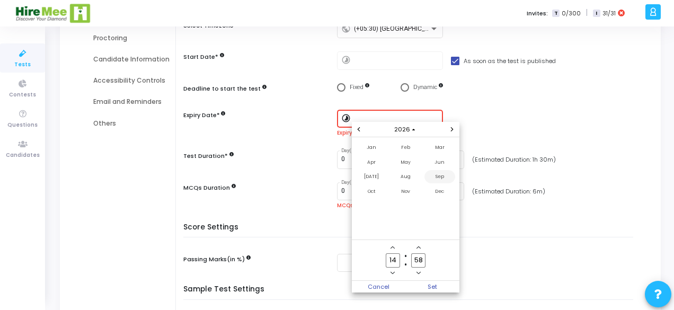
click at [443, 178] on span "Sep" at bounding box center [439, 176] width 31 height 13
click at [432, 285] on span "Set" at bounding box center [433, 287] width 54 height 12
type input "[DATE] 2:59 PM"
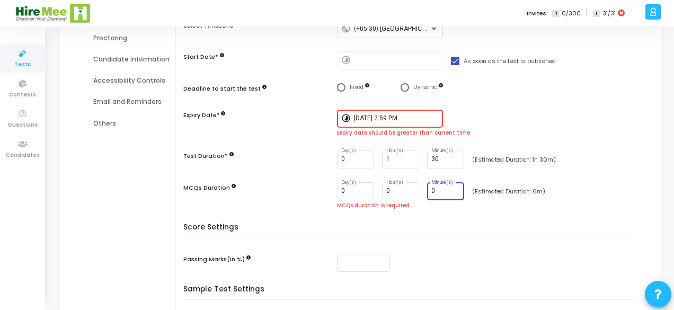
click at [441, 193] on input "0" at bounding box center [445, 190] width 29 height 7
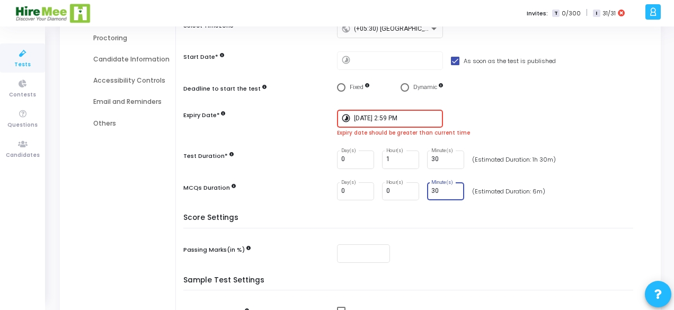
type input "30"
click at [378, 116] on input "[DATE] 2:59 PM" at bounding box center [396, 118] width 85 height 7
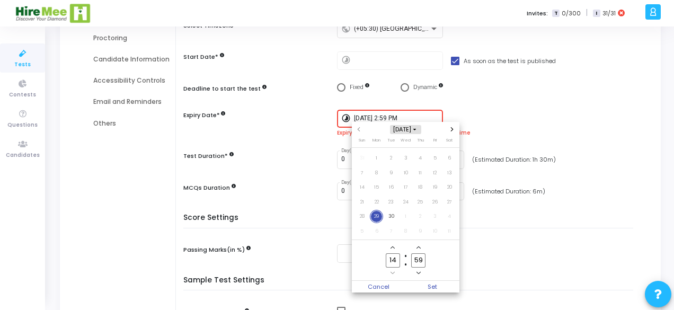
click at [416, 129] on icon "Choose month and year" at bounding box center [414, 129] width 3 height 3
click at [405, 190] on span "2026" at bounding box center [405, 191] width 25 height 11
click at [443, 175] on span "Sep" at bounding box center [439, 176] width 31 height 13
click at [390, 218] on span "29" at bounding box center [391, 216] width 13 height 13
click at [432, 288] on span "Set" at bounding box center [433, 287] width 54 height 12
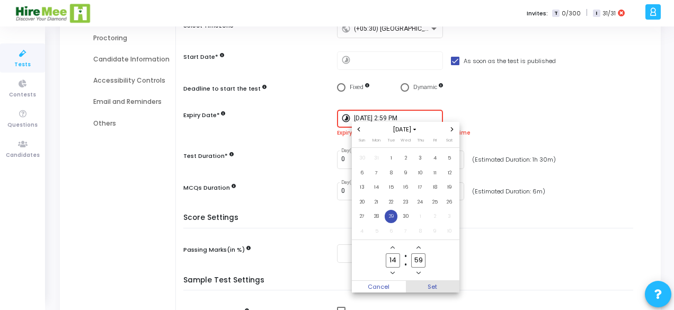
type input "[DATE] 2:59 PM"
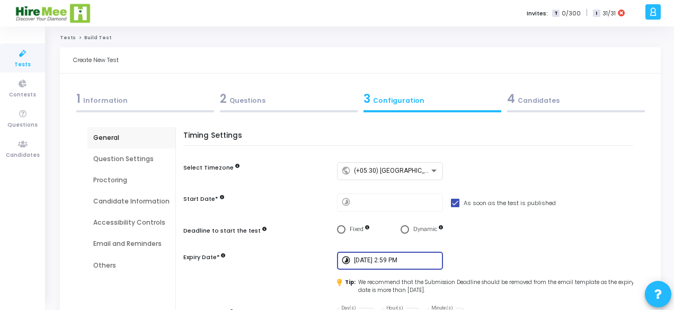
click at [129, 156] on div "Question Settings" at bounding box center [131, 159] width 76 height 10
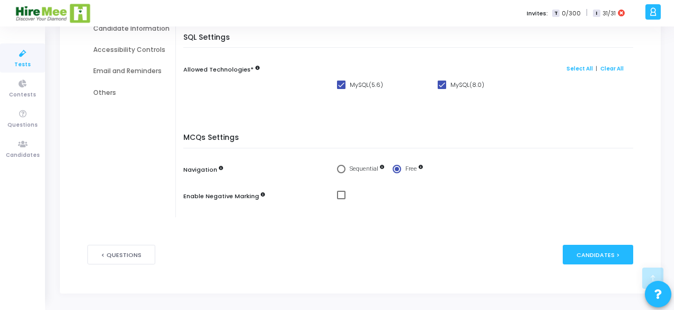
scroll to position [174, 0]
click at [592, 255] on div "Candidates >" at bounding box center [597, 254] width 70 height 20
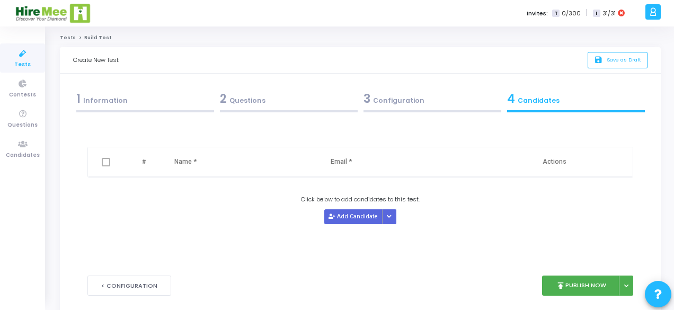
scroll to position [33, 0]
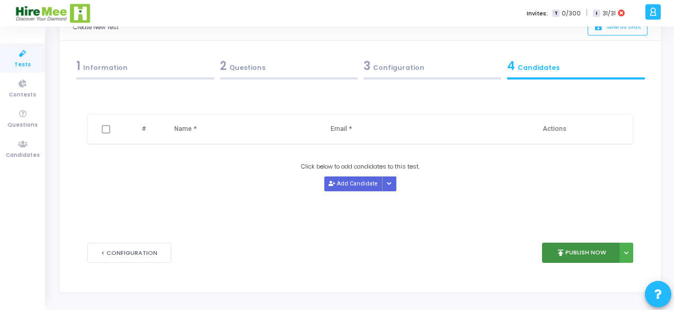
click at [580, 248] on button "publish Publish Now" at bounding box center [581, 253] width 78 height 21
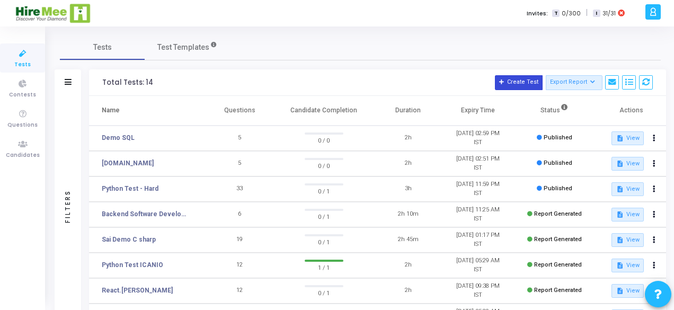
click at [518, 82] on button "Create Test" at bounding box center [519, 82] width 48 height 15
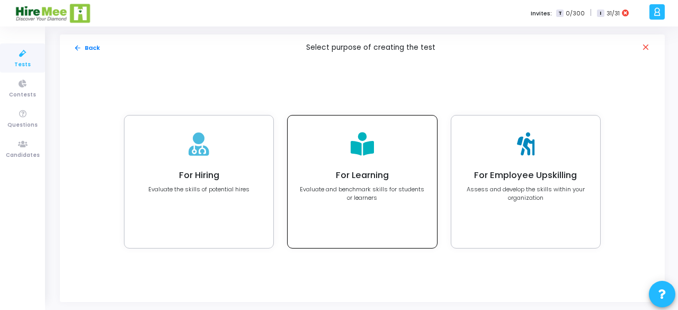
click at [373, 151] on icon at bounding box center [362, 143] width 23 height 23
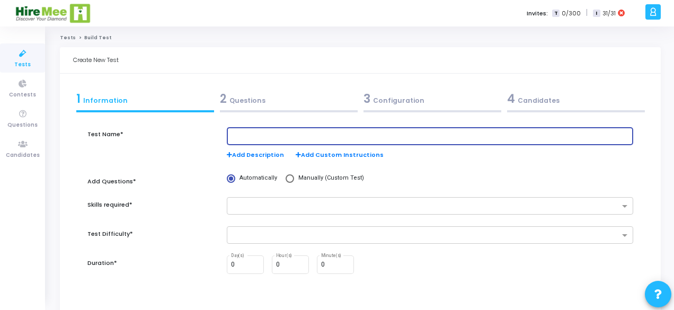
click at [275, 137] on input "text" at bounding box center [430, 135] width 398 height 7
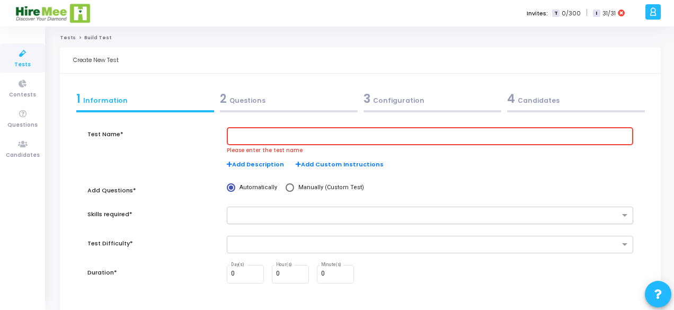
paste input "Mean stack"
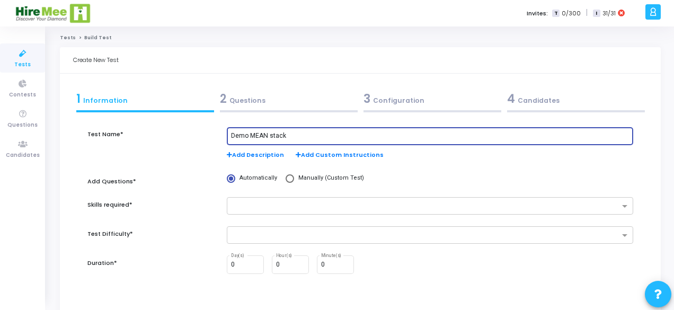
type input "Demo MEAN stack"
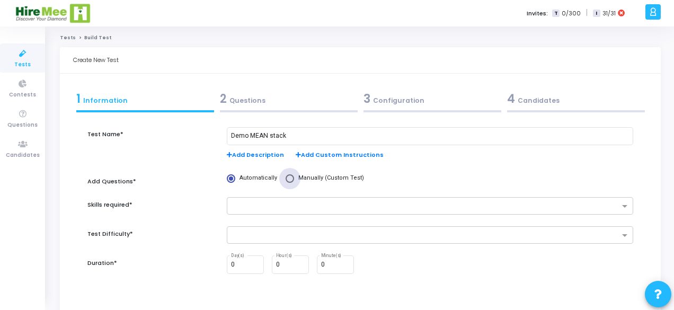
click at [285, 180] on span at bounding box center [289, 178] width 8 height 8
click at [285, 180] on input "Manually (Custom Test)" at bounding box center [289, 178] width 8 height 8
radio input "true"
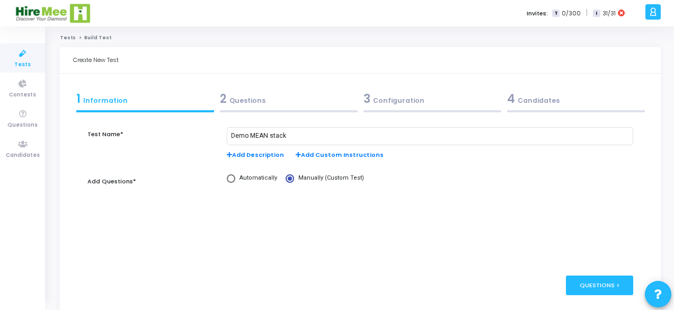
scroll to position [32, 0]
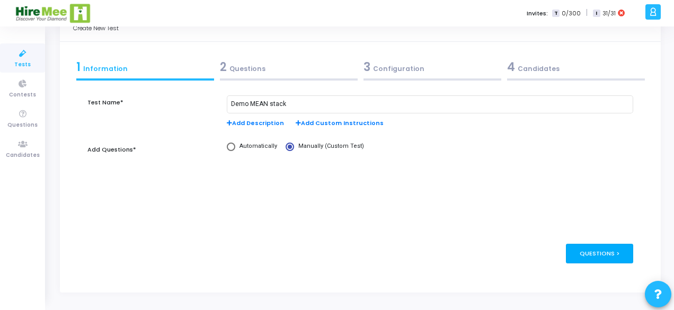
click at [596, 250] on div "Questions >" at bounding box center [599, 254] width 67 height 20
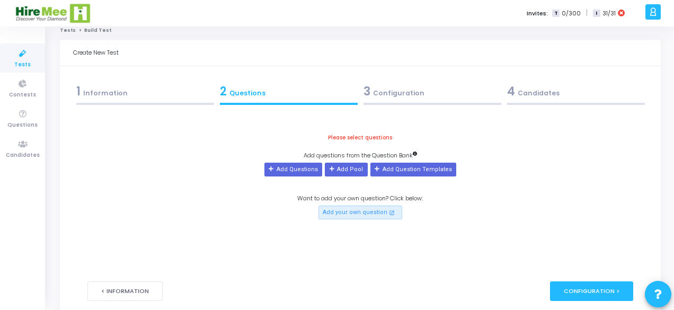
scroll to position [0, 0]
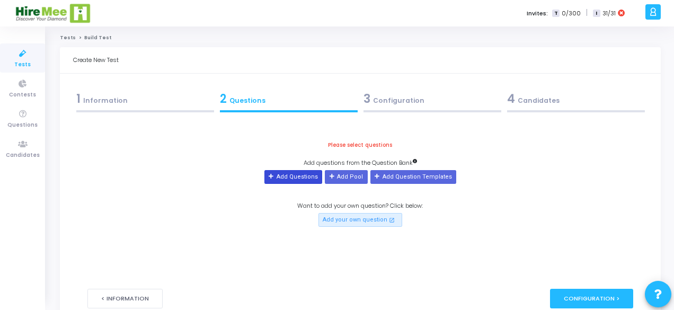
click at [287, 174] on button "Add Questions" at bounding box center [293, 177] width 58 height 14
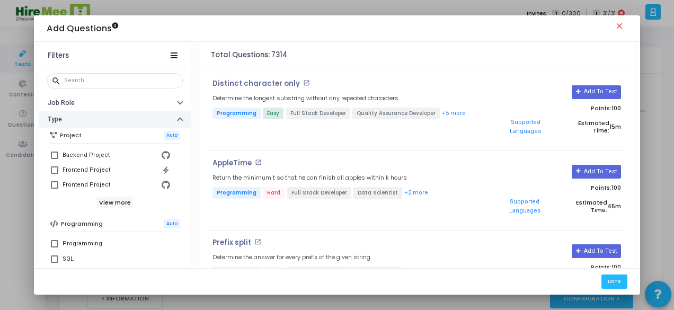
scroll to position [49, 0]
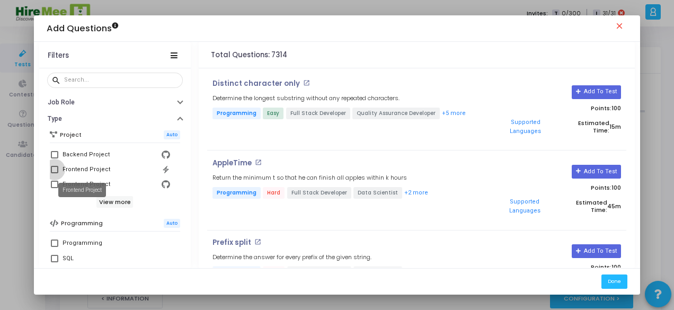
click at [86, 168] on div "Frontend Project" at bounding box center [86, 169] width 48 height 13
click at [55, 173] on input "Frontend Project" at bounding box center [54, 173] width 1 height 1
checkbox input "true"
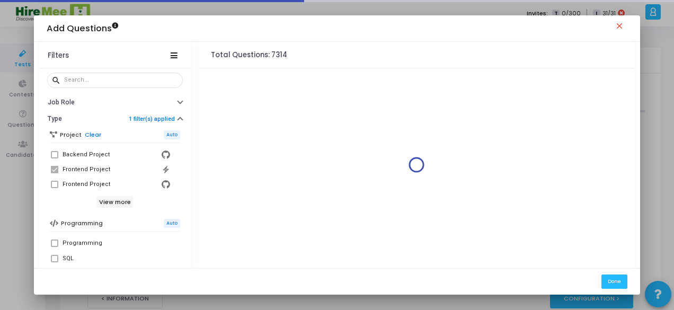
scroll to position [99, 0]
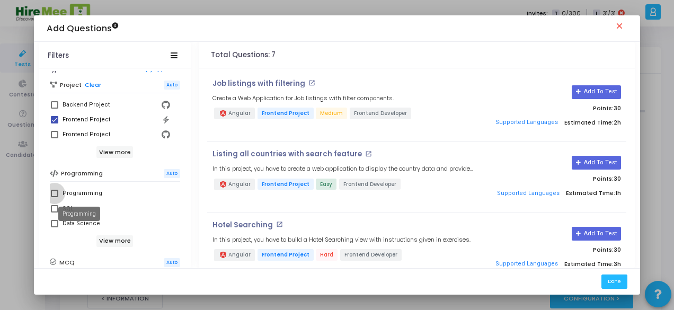
click at [73, 192] on div "Programming" at bounding box center [82, 193] width 40 height 13
click at [55, 197] on input "Programming" at bounding box center [54, 197] width 1 height 1
checkbox input "true"
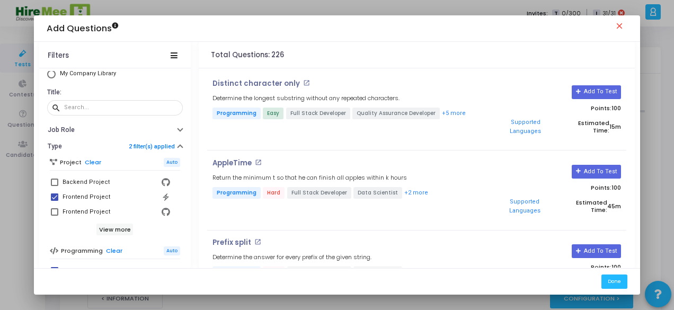
scroll to position [0, 0]
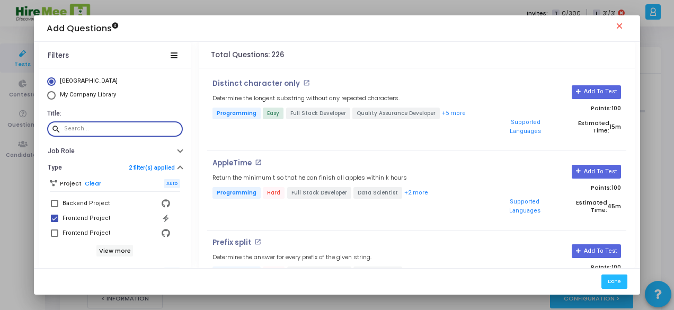
click at [96, 131] on input "text" at bounding box center [121, 129] width 114 height 6
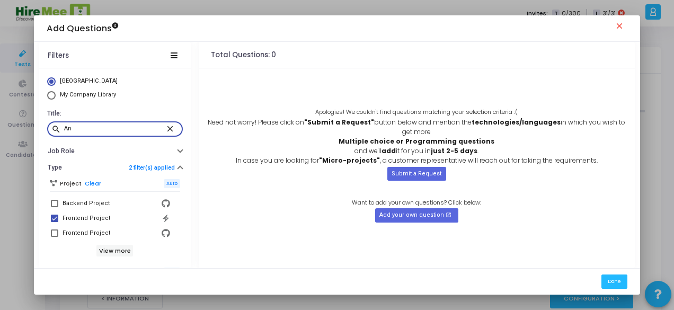
type input "A"
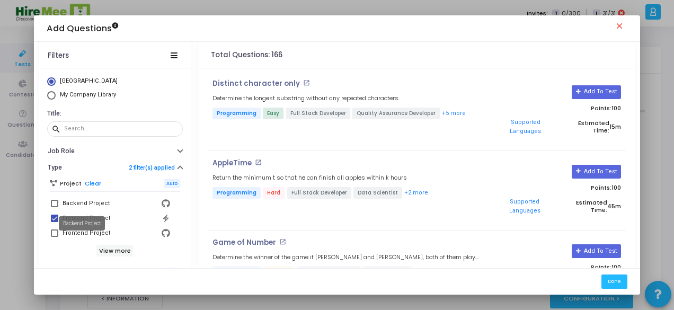
click at [71, 217] on div "Backend Project" at bounding box center [82, 223] width 46 height 14
click at [51, 218] on span at bounding box center [54, 218] width 7 height 7
click at [54, 222] on input "Frontend Project" at bounding box center [54, 222] width 1 height 1
checkbox input "false"
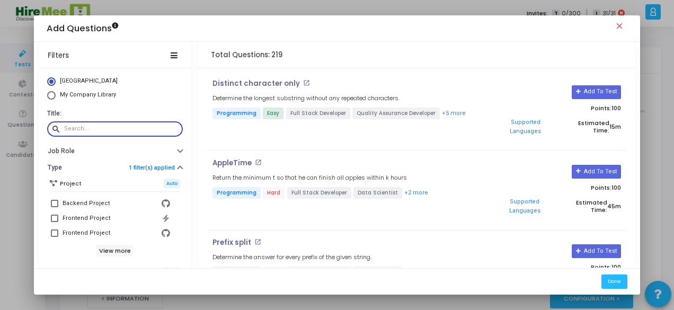
click at [121, 128] on input "text" at bounding box center [121, 129] width 114 height 6
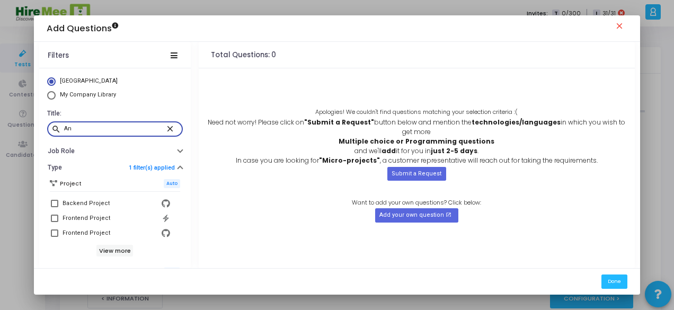
type input "A"
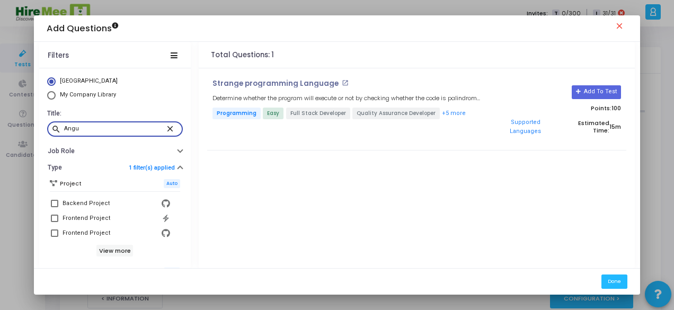
click at [79, 131] on input "Angu" at bounding box center [115, 129] width 102 height 6
type input "A"
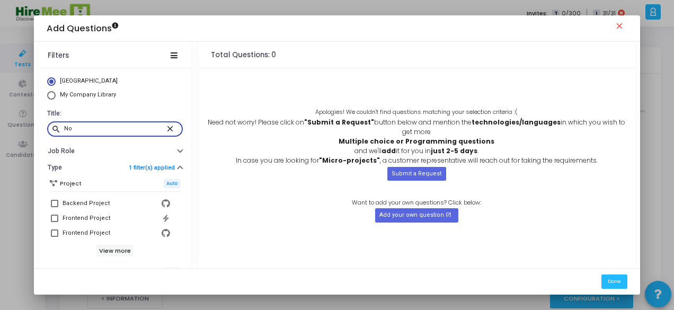
type input "N"
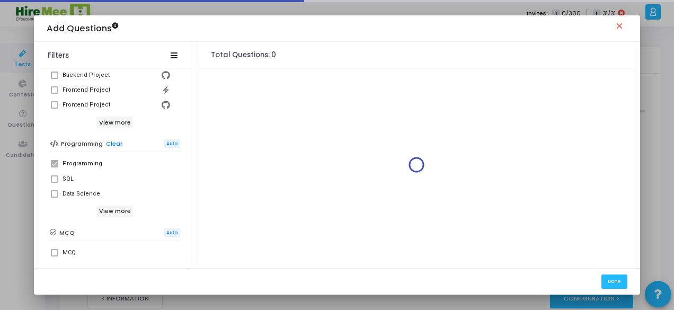
scroll to position [122, 0]
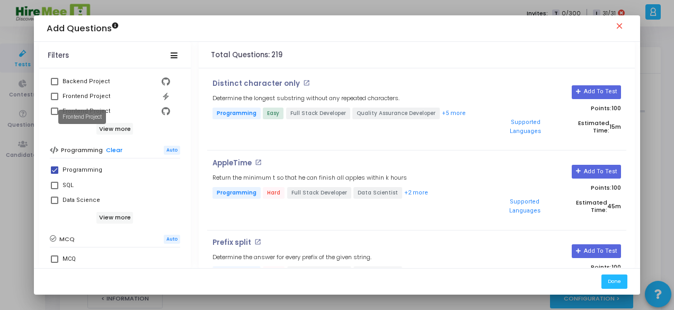
click at [94, 95] on div "Frontend Project" at bounding box center [86, 96] width 48 height 13
click at [55, 100] on input "Frontend Project" at bounding box center [54, 100] width 1 height 1
checkbox input "true"
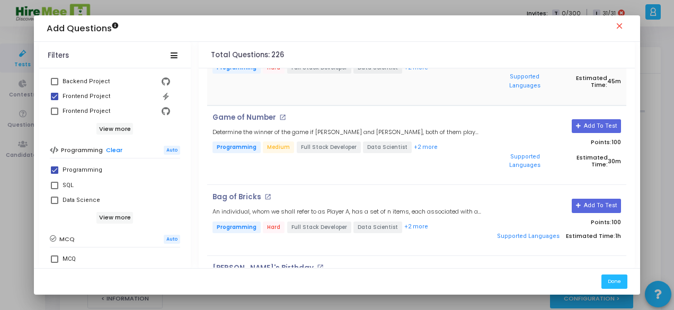
scroll to position [294, 0]
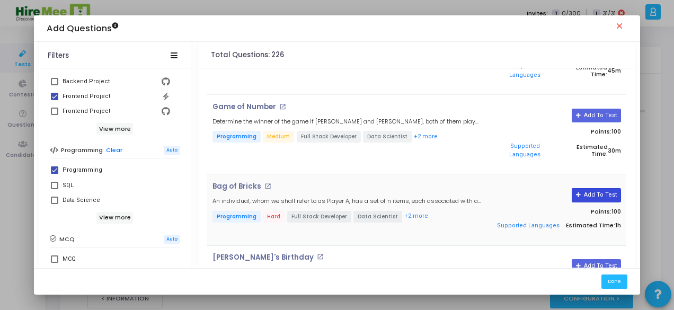
click at [584, 188] on button "Add To Test" at bounding box center [595, 195] width 49 height 14
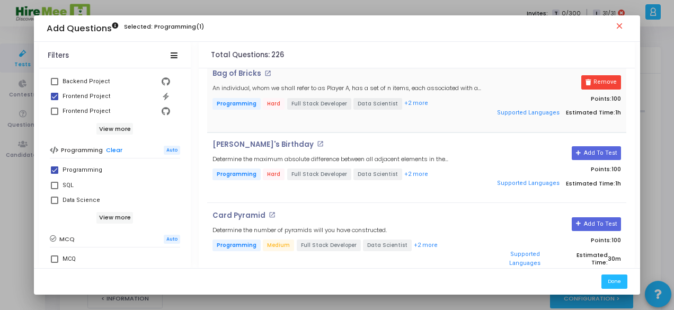
scroll to position [408, 0]
click at [594, 146] on button "Add To Test" at bounding box center [595, 153] width 49 height 14
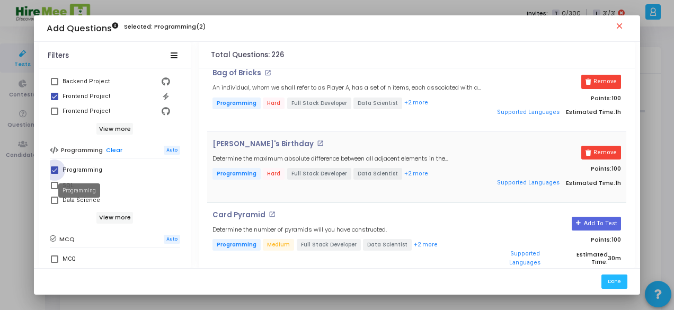
click at [74, 168] on div "Programming" at bounding box center [82, 170] width 40 height 13
click at [55, 174] on input "Programming" at bounding box center [54, 174] width 1 height 1
checkbox input "false"
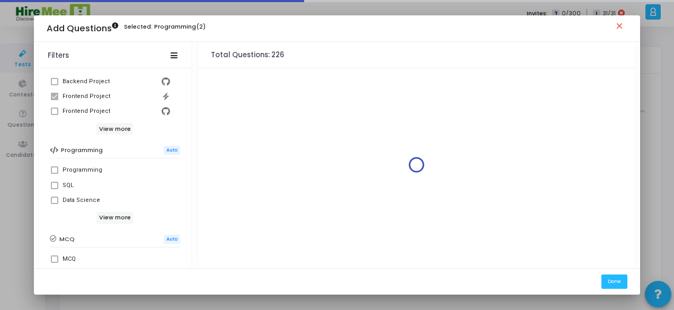
scroll to position [0, 0]
click at [88, 94] on div "Frontend Project" at bounding box center [86, 96] width 48 height 13
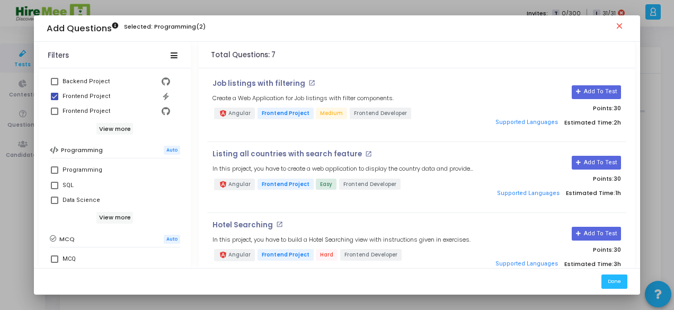
click at [50, 95] on mat-checkbox "Frontend Project" at bounding box center [115, 96] width 130 height 15
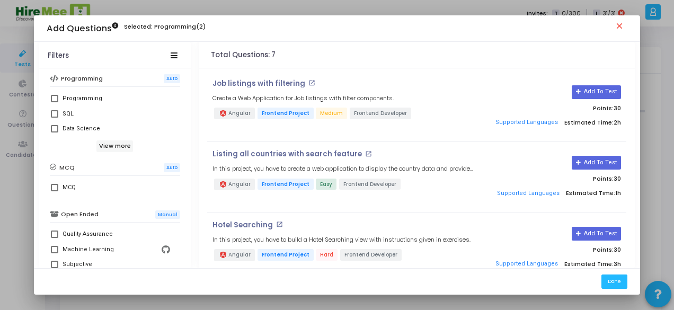
scroll to position [194, 0]
click at [52, 186] on span at bounding box center [54, 186] width 7 height 7
click at [54, 191] on input "MCQ" at bounding box center [54, 191] width 1 height 1
checkbox input "true"
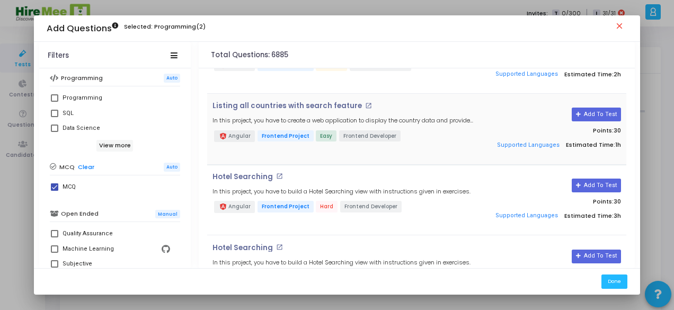
scroll to position [49, 0]
click at [592, 181] on button "Add To Test" at bounding box center [595, 185] width 49 height 14
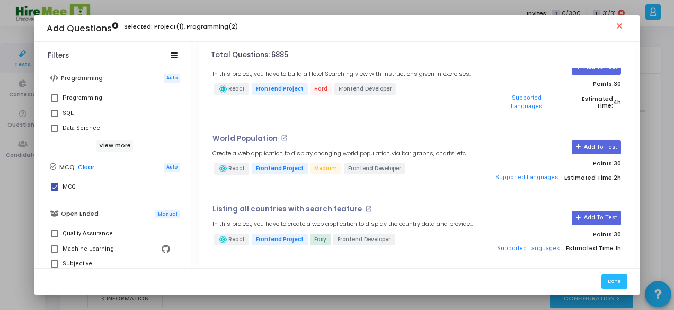
scroll to position [208, 0]
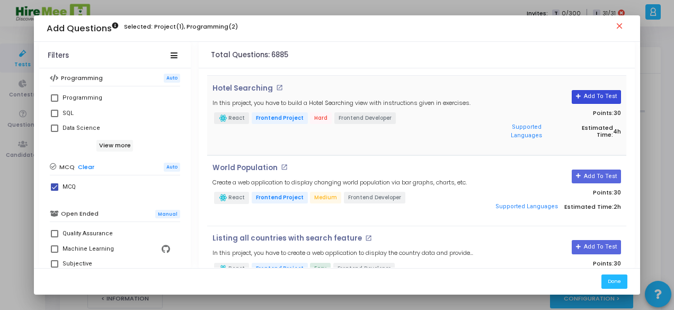
click at [602, 96] on button "Add To Test" at bounding box center [595, 97] width 49 height 14
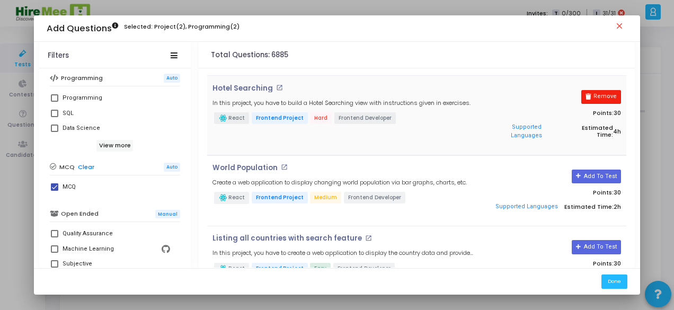
click at [597, 95] on button "Remove" at bounding box center [601, 97] width 40 height 14
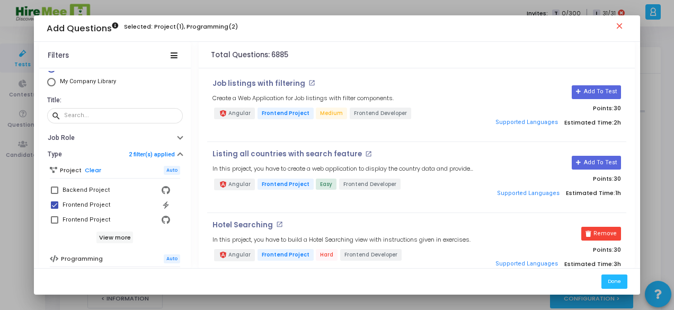
scroll to position [12, 0]
click at [92, 117] on input "text" at bounding box center [121, 116] width 114 height 6
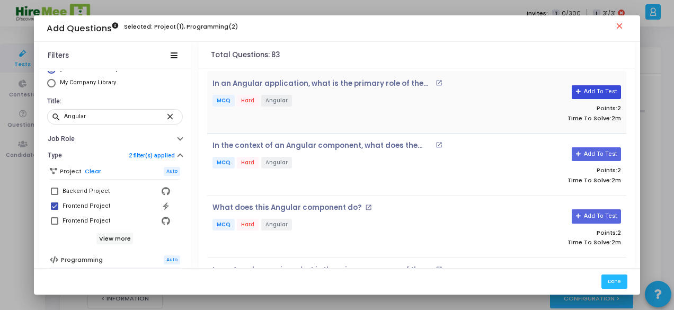
click at [591, 91] on button "Add To Test" at bounding box center [595, 92] width 49 height 14
click at [593, 154] on button "Add To Test" at bounding box center [595, 154] width 49 height 14
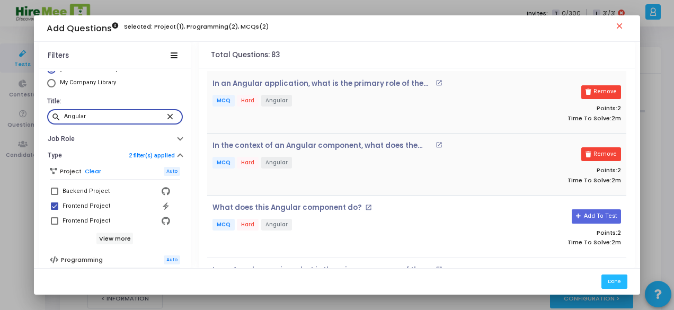
click at [123, 119] on input "Angular" at bounding box center [115, 116] width 102 height 6
type input "A"
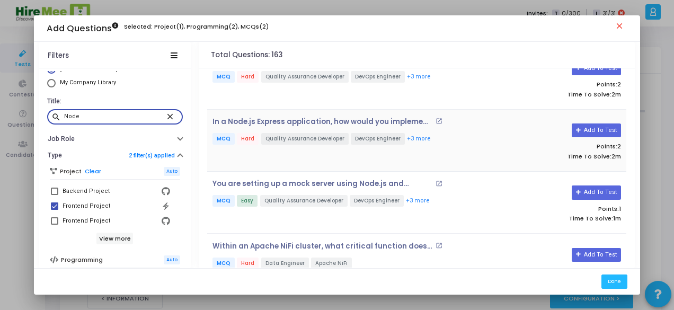
scroll to position [585, 0]
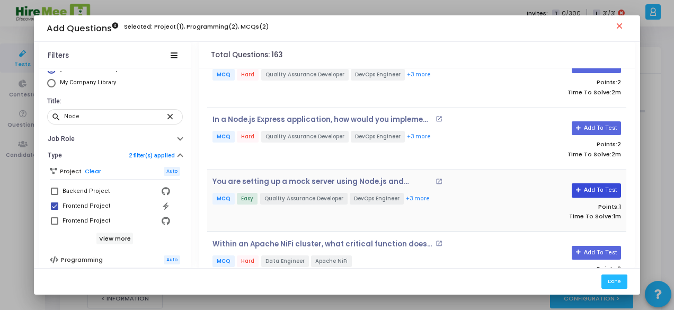
click at [599, 184] on button "Add To Test" at bounding box center [595, 190] width 49 height 14
click at [593, 122] on button "Add To Test" at bounding box center [595, 128] width 49 height 14
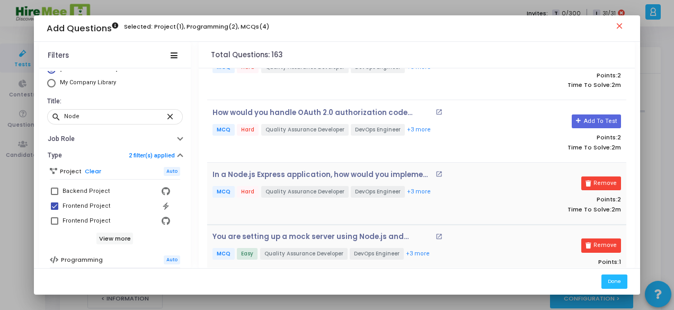
scroll to position [531, 0]
click at [125, 114] on input "Node" at bounding box center [115, 116] width 102 height 6
type input "N"
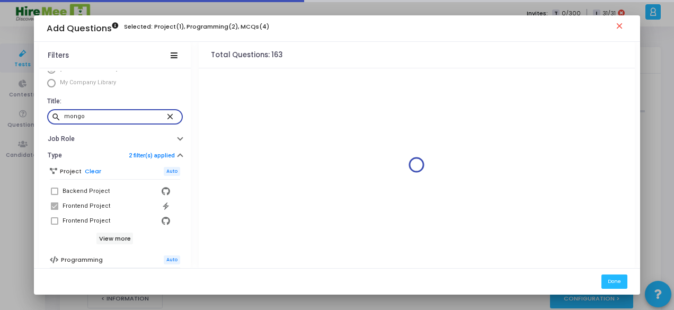
scroll to position [0, 0]
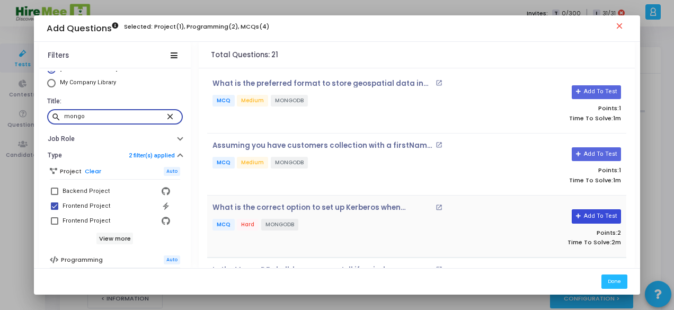
click at [595, 216] on button "Add To Test" at bounding box center [595, 216] width 49 height 14
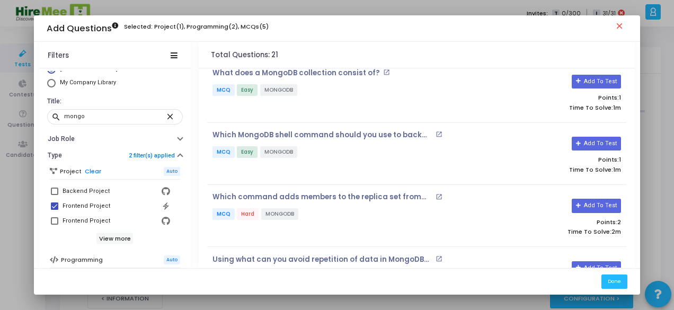
scroll to position [397, 0]
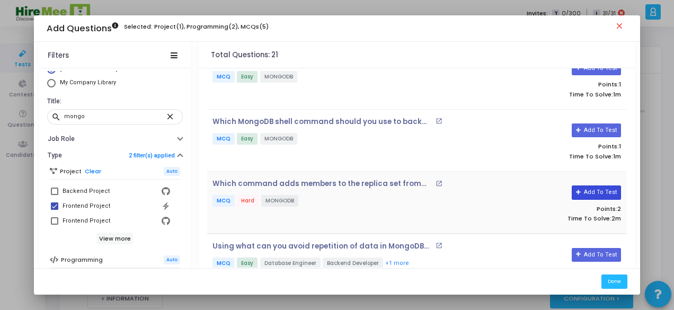
click at [600, 185] on button "Add To Test" at bounding box center [595, 192] width 49 height 14
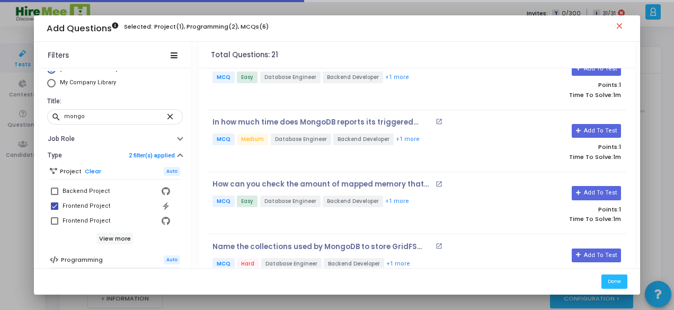
scroll to position [601, 0]
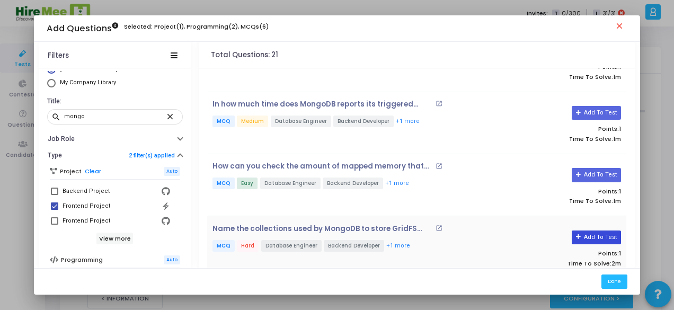
click at [591, 230] on button "Add To Test" at bounding box center [595, 237] width 49 height 14
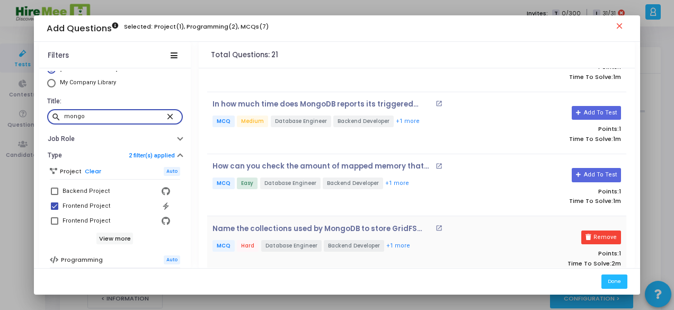
click at [110, 118] on input "mongo" at bounding box center [115, 116] width 102 height 6
type input "m"
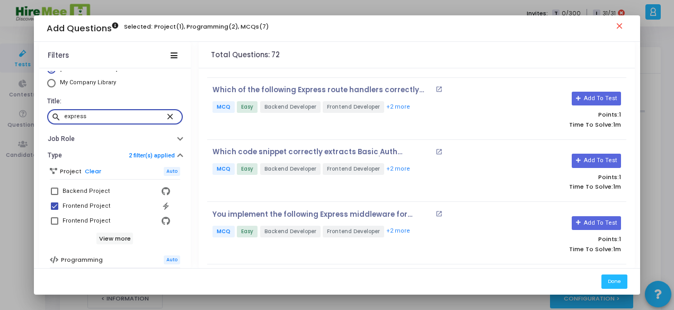
scroll to position [229, 0]
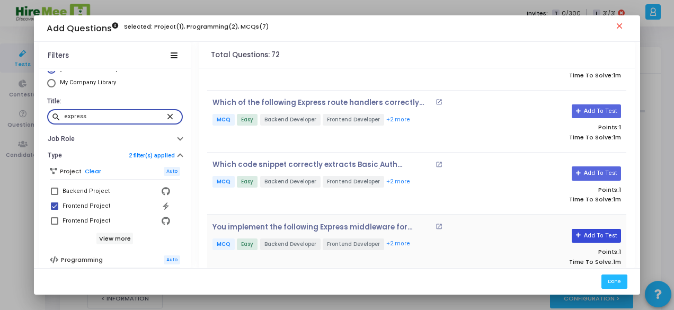
type input "express"
click at [599, 229] on button "Add To Test" at bounding box center [595, 236] width 49 height 14
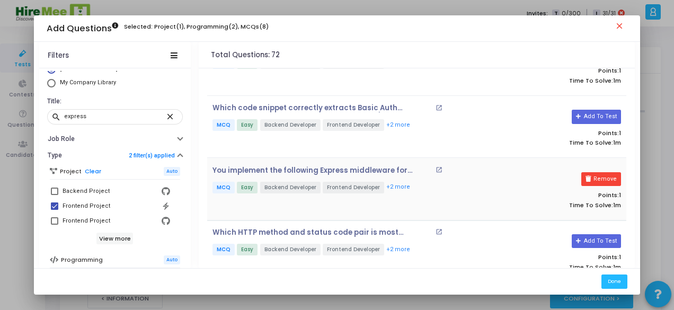
scroll to position [287, 0]
click at [617, 279] on button "Done" at bounding box center [614, 281] width 26 height 14
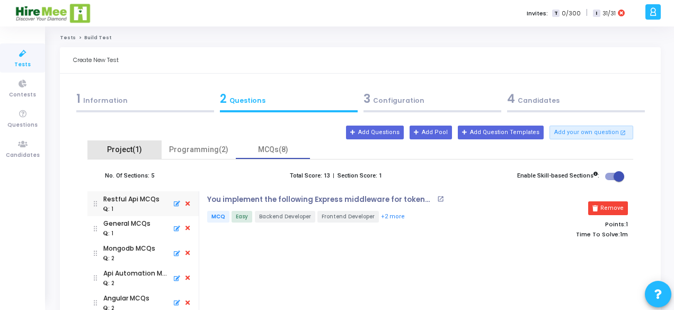
click at [126, 149] on div "Project(1)" at bounding box center [124, 149] width 61 height 11
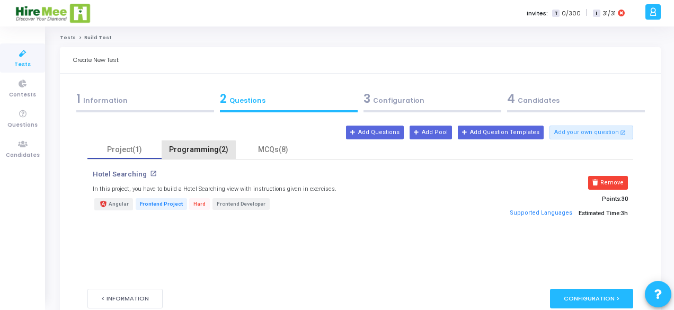
click at [198, 150] on div "Programming(2)" at bounding box center [198, 149] width 61 height 11
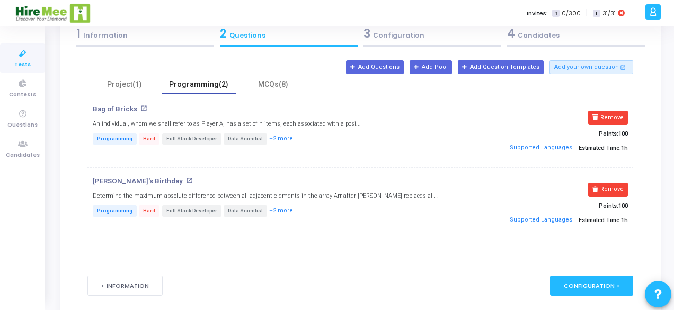
scroll to position [68, 0]
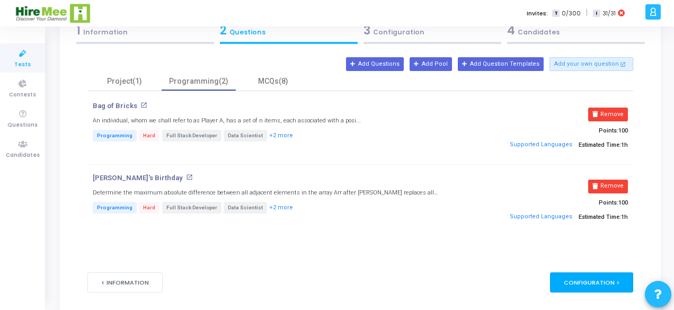
click at [588, 276] on div "Configuration >" at bounding box center [591, 282] width 83 height 20
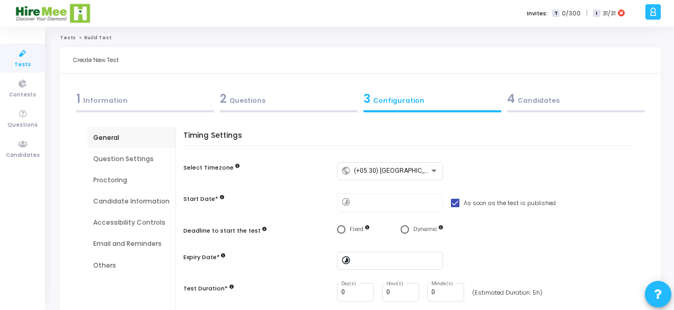
scroll to position [81, 0]
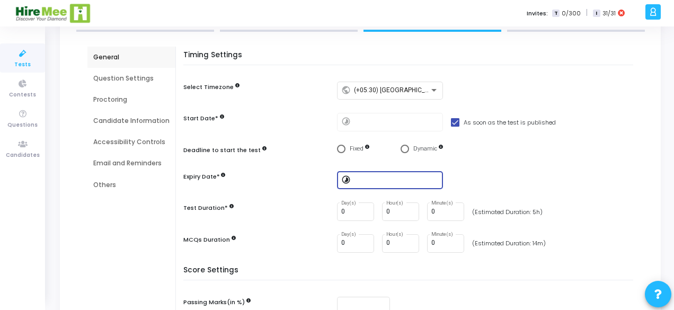
click at [372, 178] on input at bounding box center [396, 179] width 85 height 7
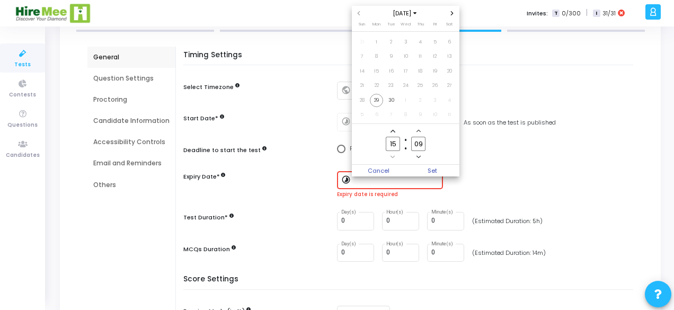
scroll to position [0, 0]
click at [416, 12] on icon "Choose month and year" at bounding box center [414, 13] width 3 height 3
click at [409, 76] on span "2026" at bounding box center [405, 75] width 25 height 11
click at [445, 58] on span "Sep" at bounding box center [439, 60] width 31 height 13
click at [390, 100] on span "29" at bounding box center [391, 100] width 13 height 13
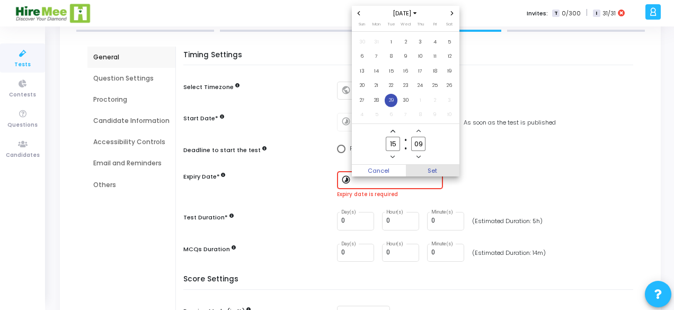
click at [436, 172] on span "Set" at bounding box center [433, 171] width 54 height 12
type input "[DATE] 3:09 PM"
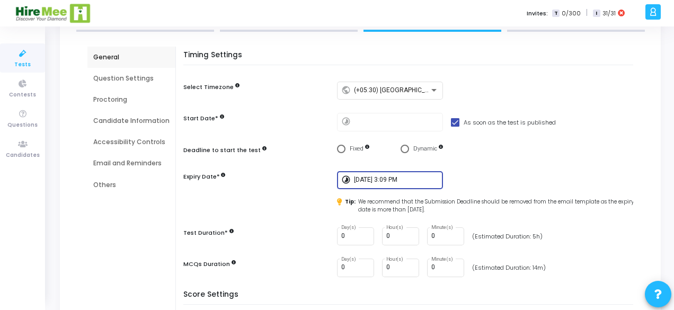
scroll to position [147, 0]
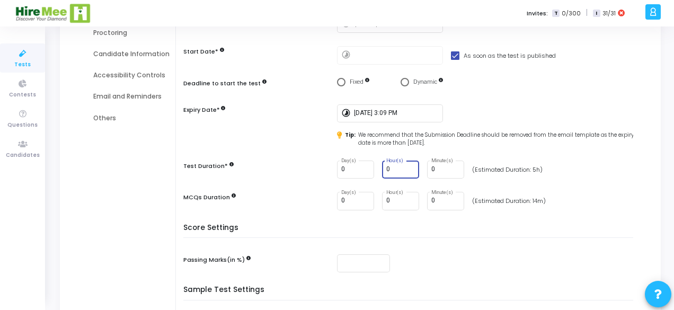
click at [395, 170] on input "0" at bounding box center [400, 169] width 29 height 7
type input "6"
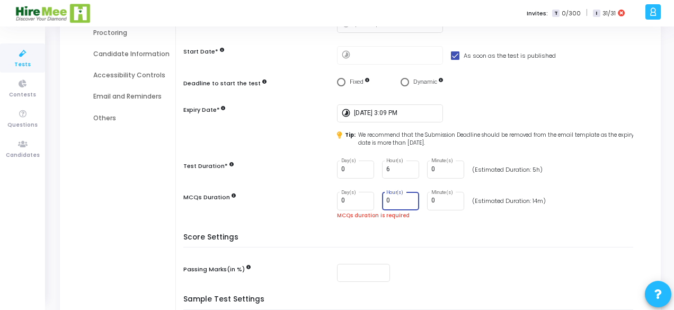
click at [394, 200] on input "0" at bounding box center [400, 200] width 29 height 7
click at [446, 198] on input "0" at bounding box center [445, 200] width 29 height 7
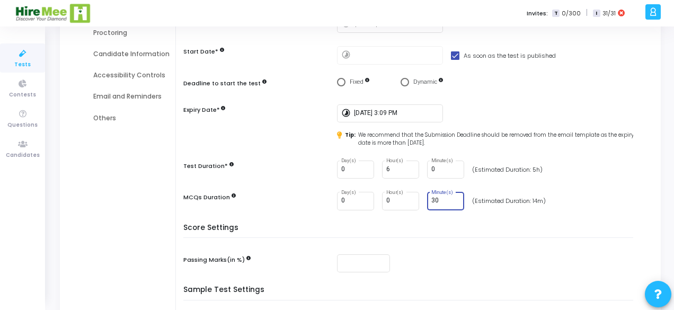
type input "30"
click at [587, 215] on div "Timing Settings Select Timezone public (+05:30) [GEOGRAPHIC_DATA]/[GEOGRAPHIC_D…" at bounding box center [411, 103] width 444 height 239
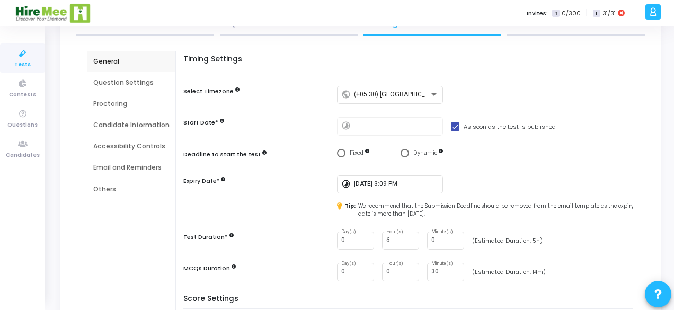
scroll to position [0, 0]
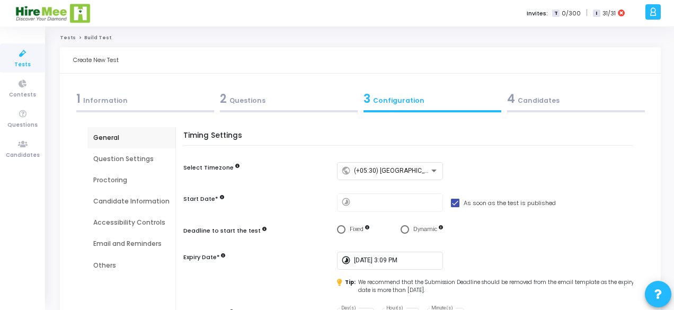
click at [129, 157] on div "Question Settings" at bounding box center [131, 159] width 76 height 10
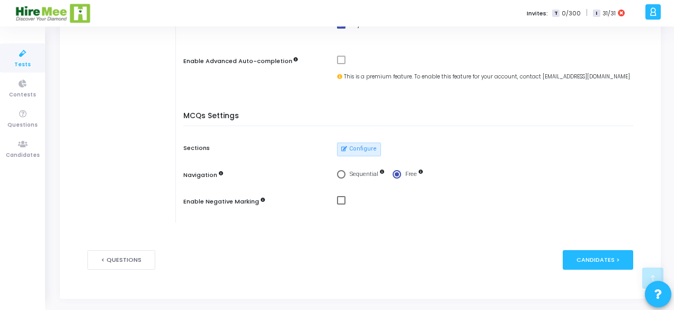
scroll to position [512, 0]
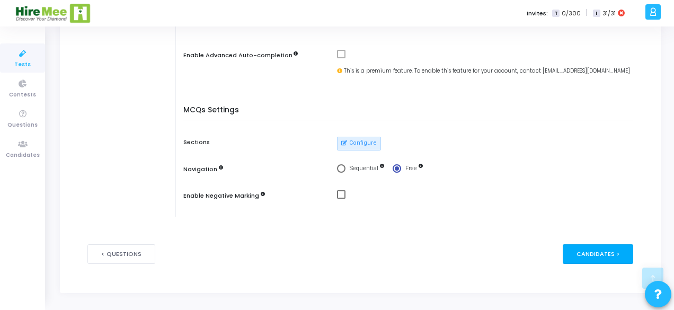
click at [588, 251] on div "Candidates >" at bounding box center [597, 254] width 70 height 20
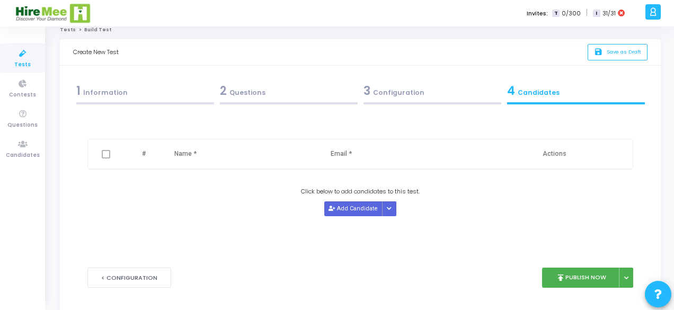
scroll to position [0, 0]
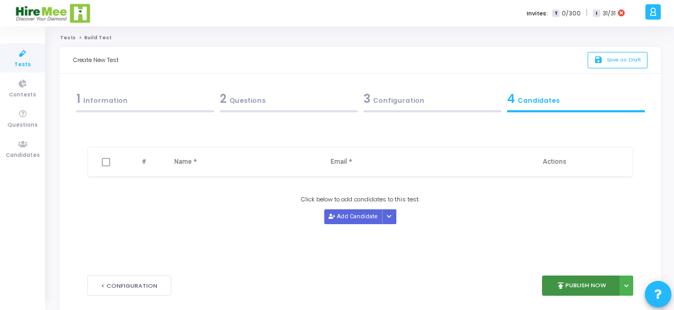
click at [591, 284] on button "publish Publish Now" at bounding box center [581, 285] width 78 height 21
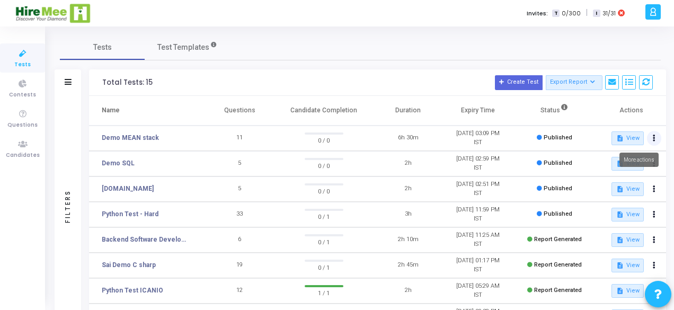
click at [653, 137] on icon at bounding box center [654, 138] width 3 height 5
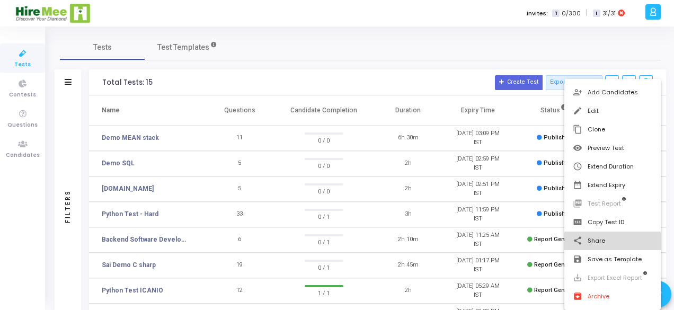
click at [608, 239] on button "share Share" at bounding box center [612, 240] width 97 height 19
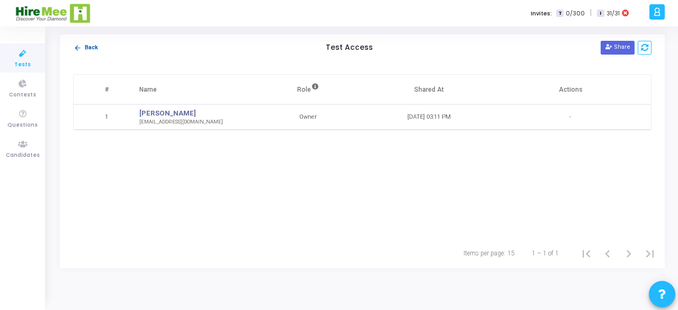
click at [91, 45] on button "arrow_back Back" at bounding box center [85, 48] width 25 height 10
